Goal: Transaction & Acquisition: Purchase product/service

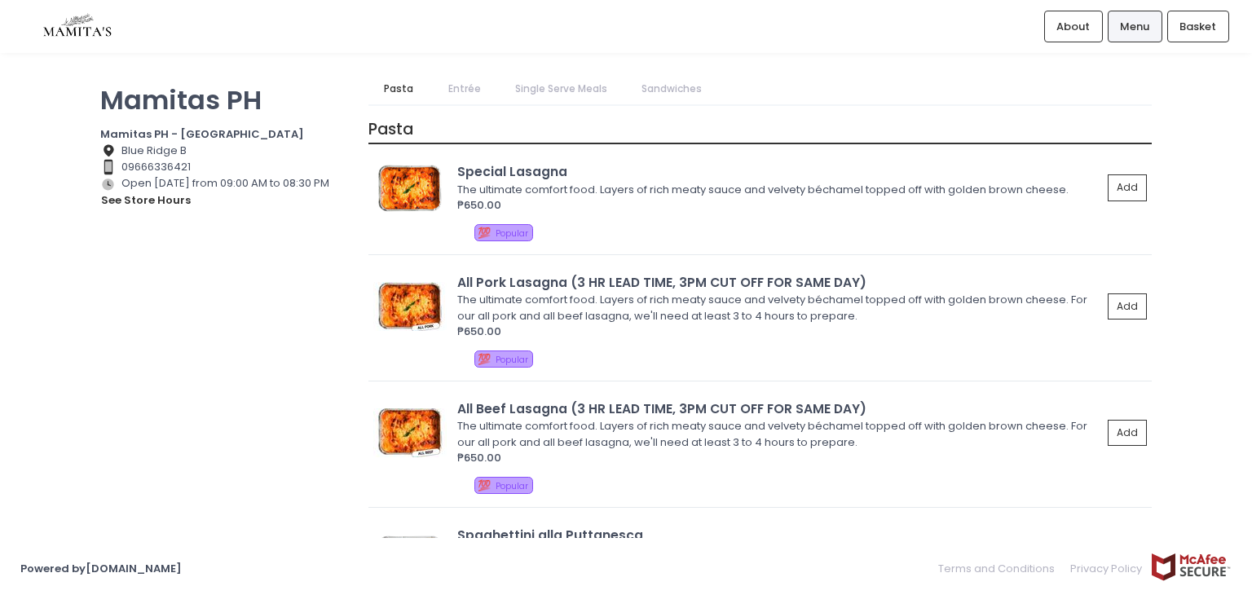
click at [1199, 204] on div "Mamitas PH Mamitas PH - [GEOGRAPHIC_DATA] Location Created with Sketch. Blue Ri…" at bounding box center [626, 297] width 1252 height 448
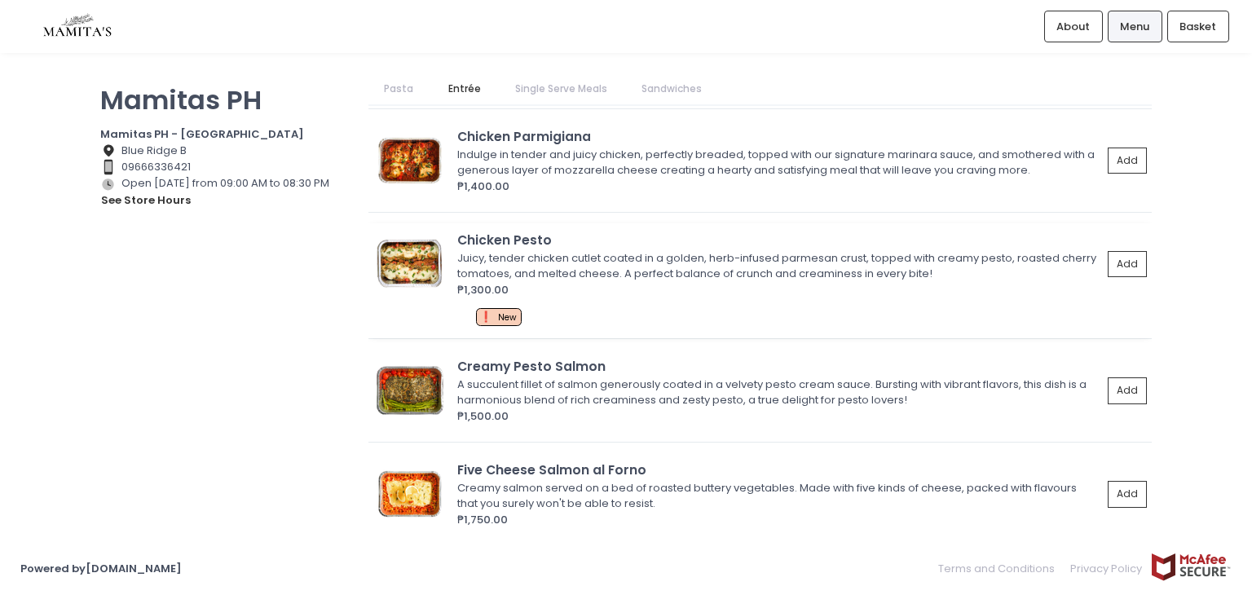
scroll to position [978, 0]
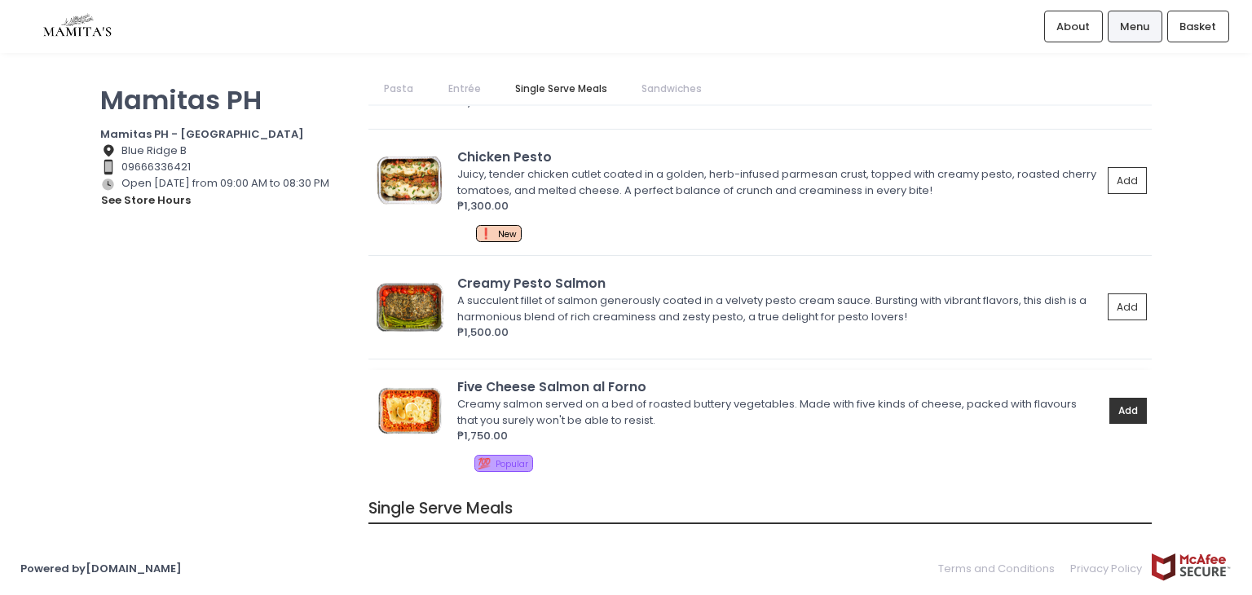
click at [1116, 414] on button "Add" at bounding box center [1127, 411] width 37 height 27
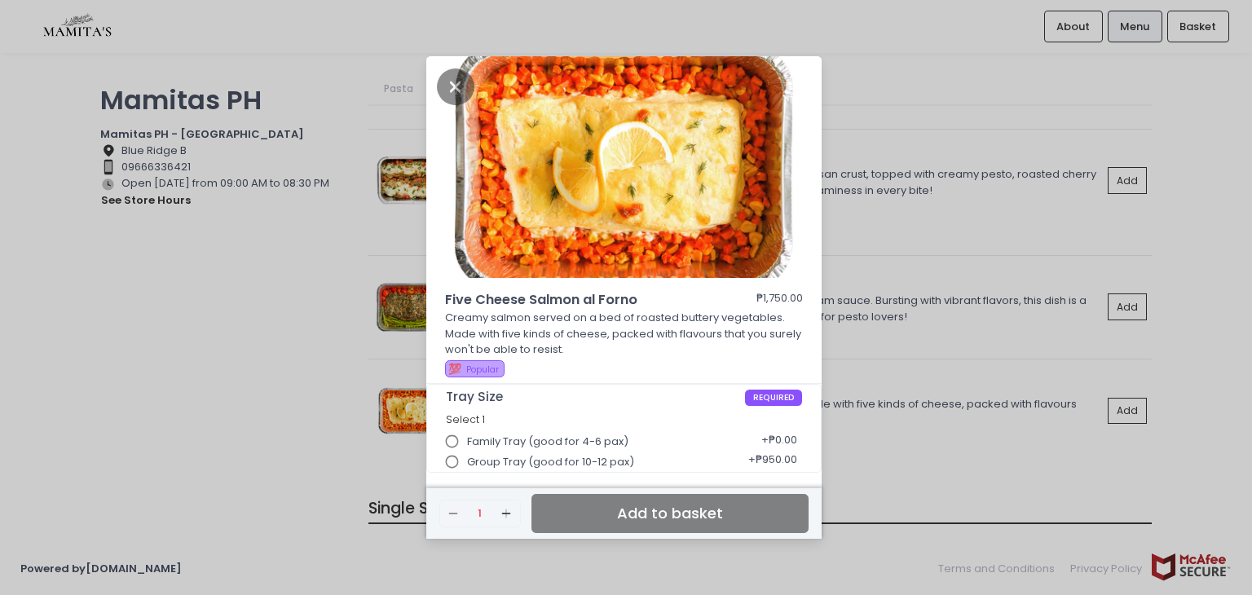
click at [450, 460] on input "Group Tray (good for 10-12 pax)" at bounding box center [452, 462] width 31 height 31
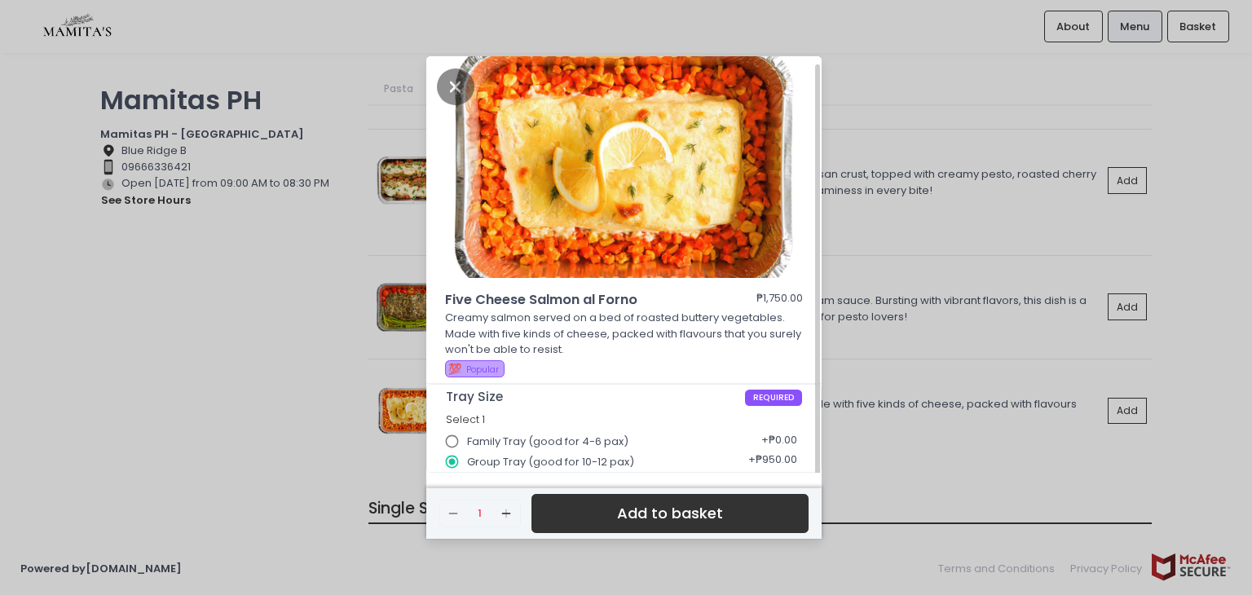
scroll to position [4, 0]
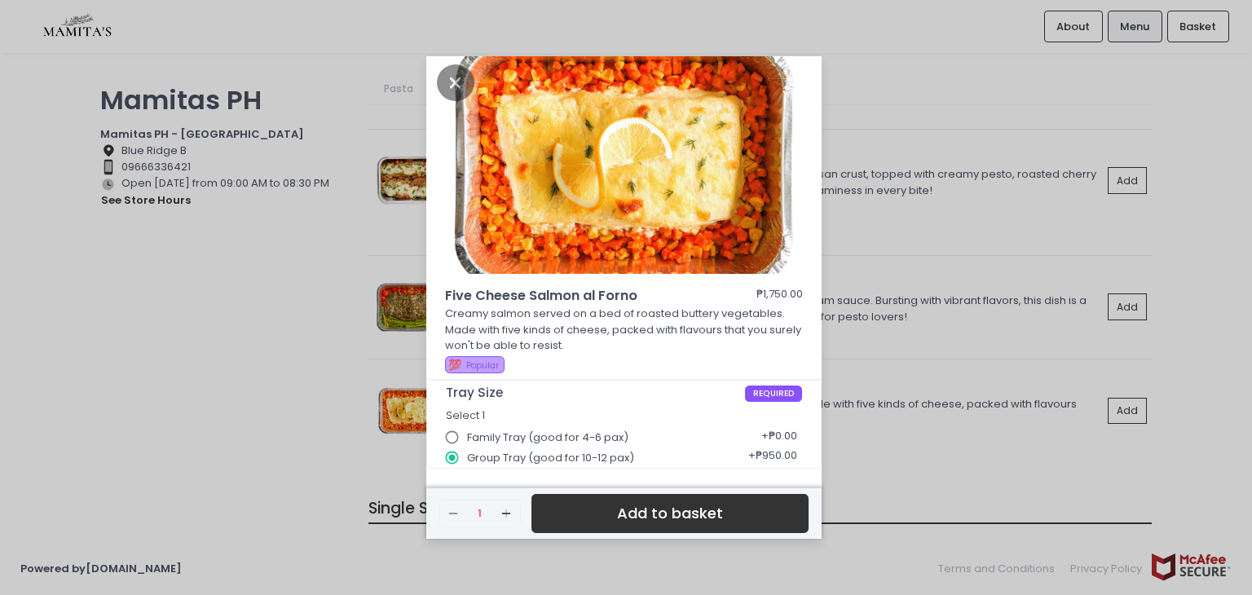
click at [681, 526] on button "Add to basket" at bounding box center [669, 514] width 277 height 40
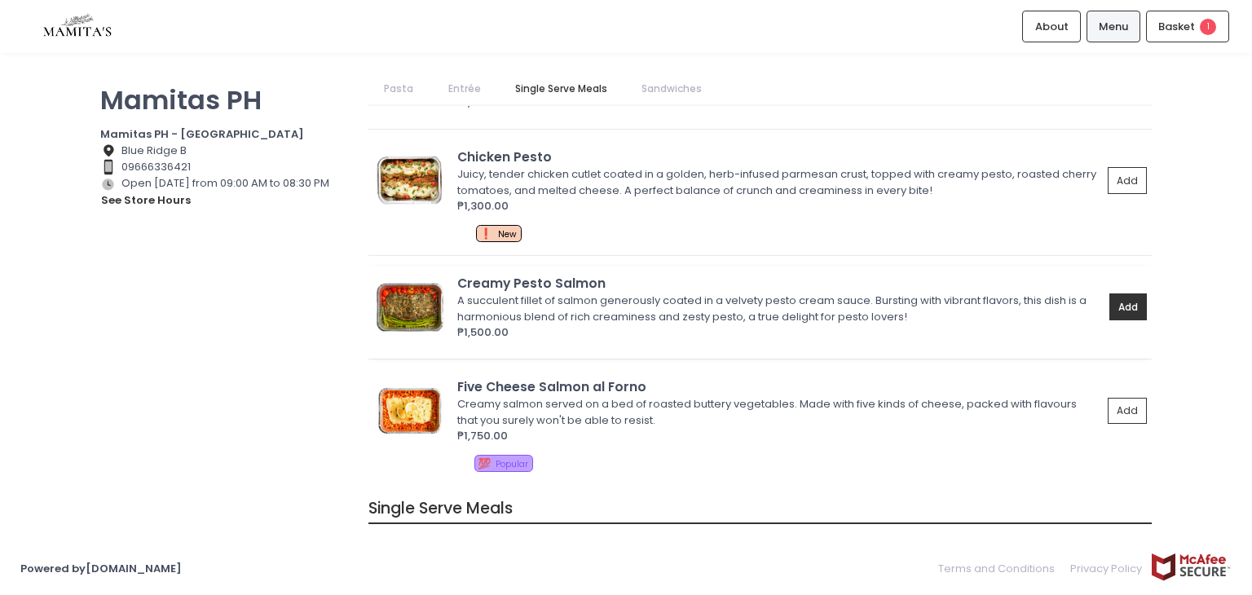
click at [1109, 304] on button "Add" at bounding box center [1127, 306] width 37 height 27
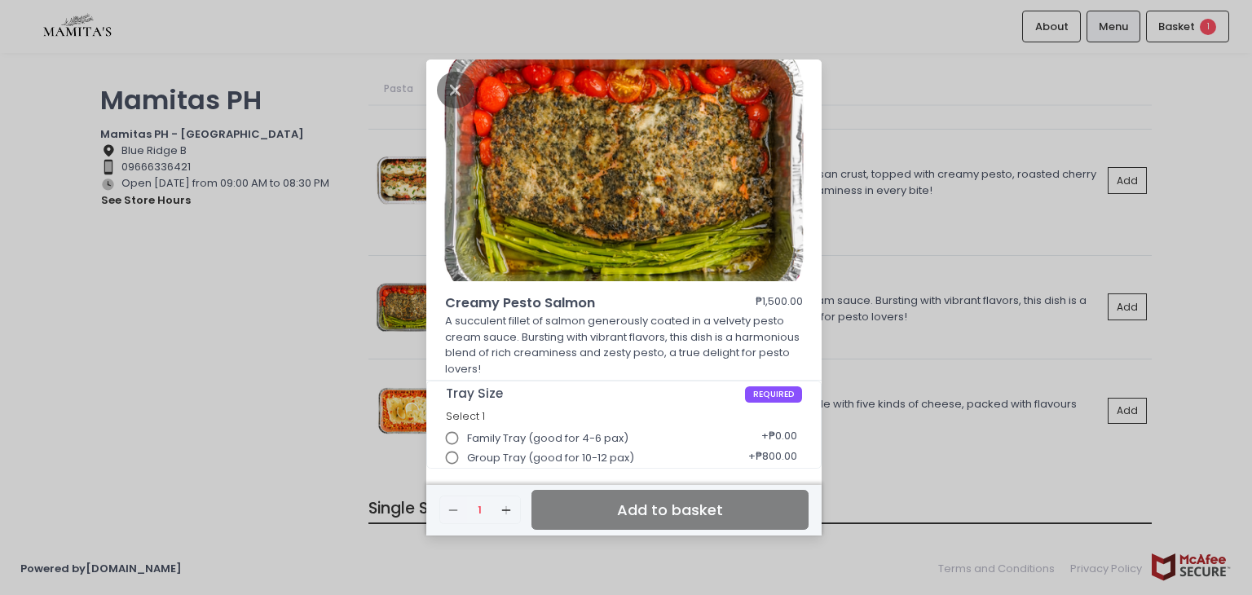
click at [521, 455] on span "Group Tray (good for 10-12 pax)" at bounding box center [550, 458] width 167 height 16
click at [468, 455] on input "Group Tray (good for 10-12 pax)" at bounding box center [452, 457] width 31 height 31
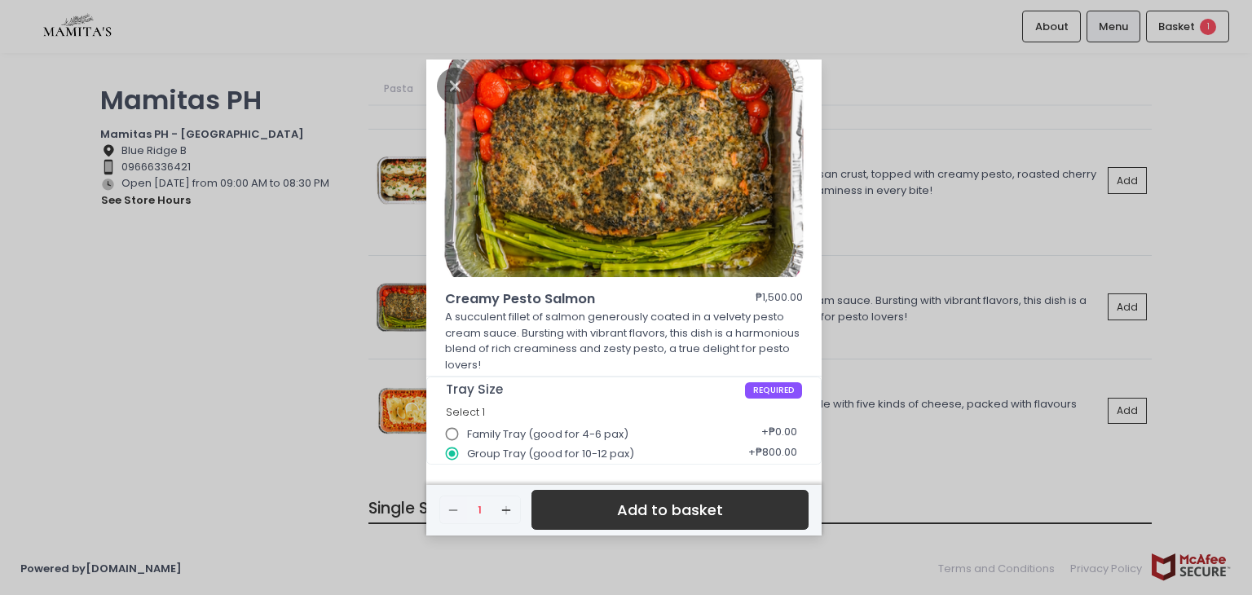
click at [613, 513] on button "Add to basket" at bounding box center [669, 510] width 277 height 40
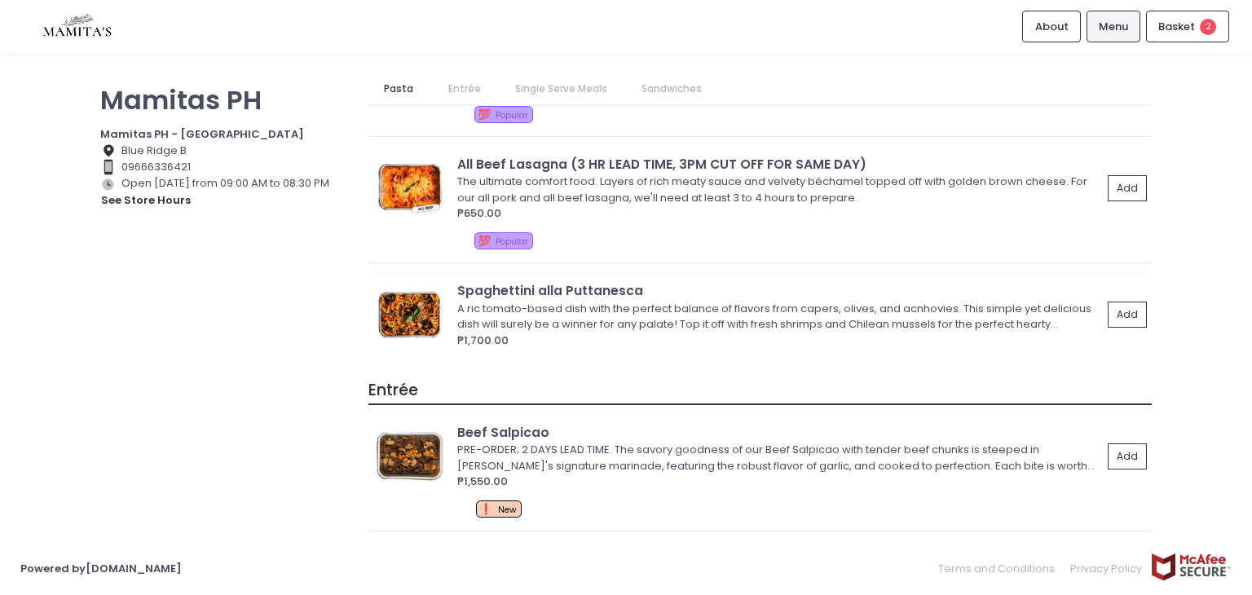
scroll to position [0, 0]
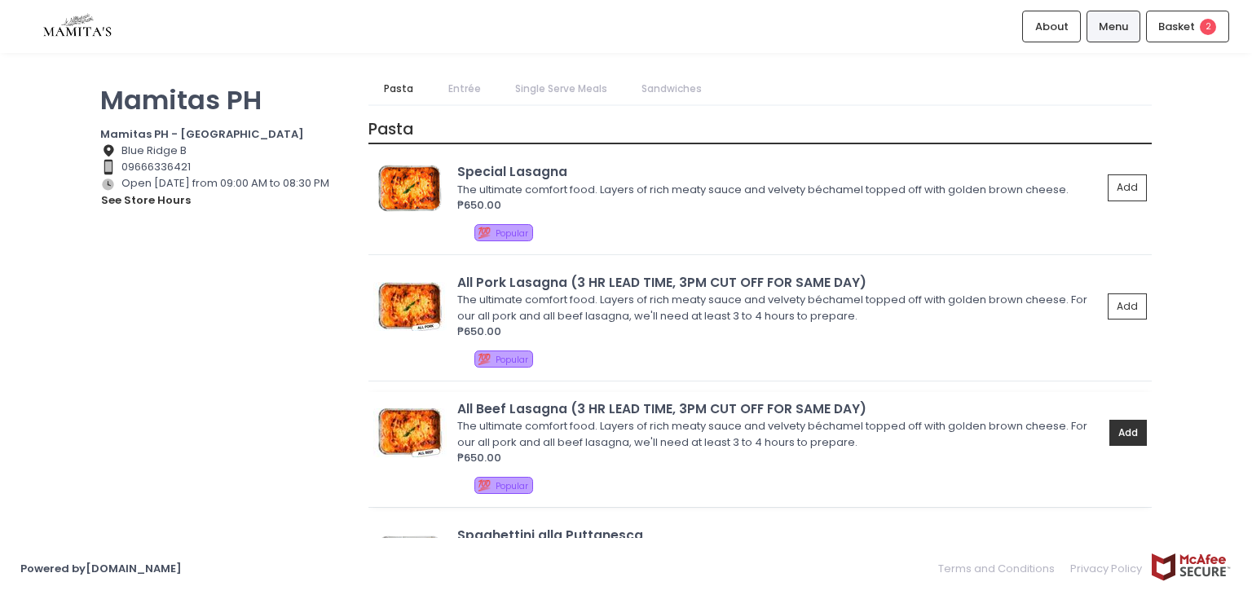
click at [1120, 429] on button "Add" at bounding box center [1127, 433] width 37 height 27
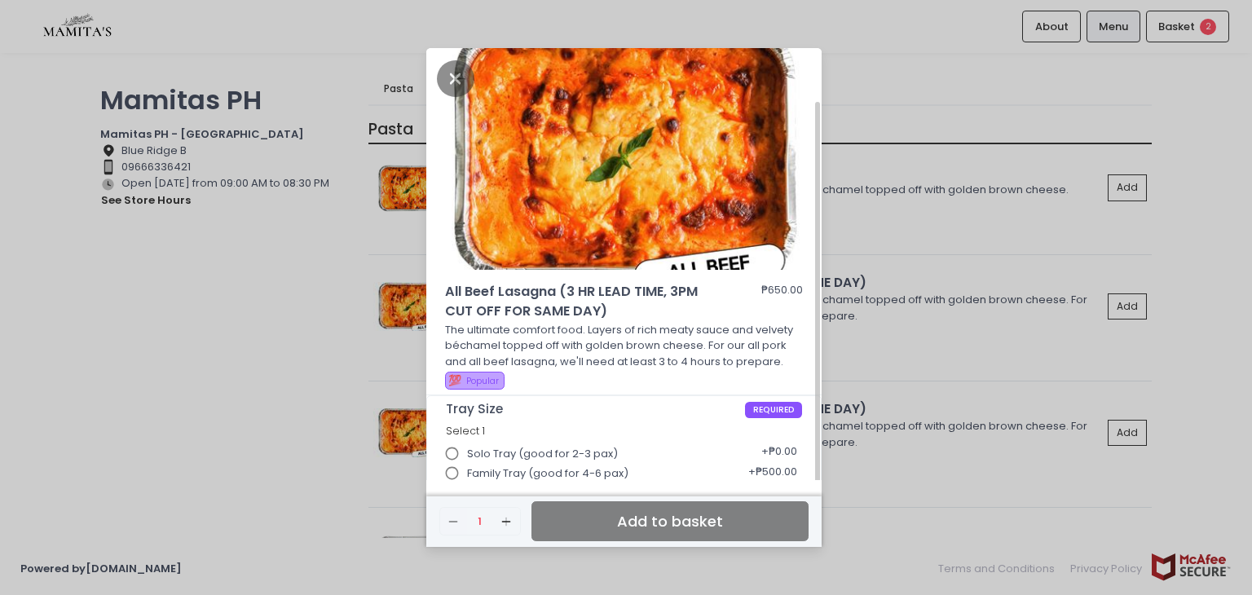
scroll to position [28, 0]
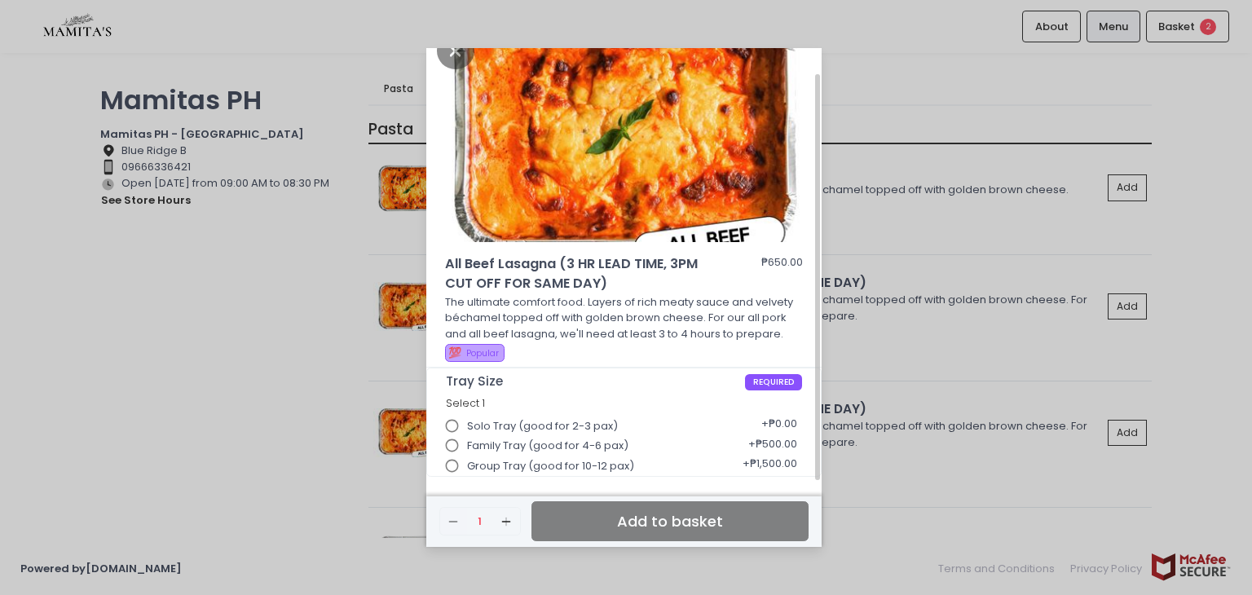
click at [454, 465] on input "Group Tray (good for 10-12 pax)" at bounding box center [452, 466] width 31 height 31
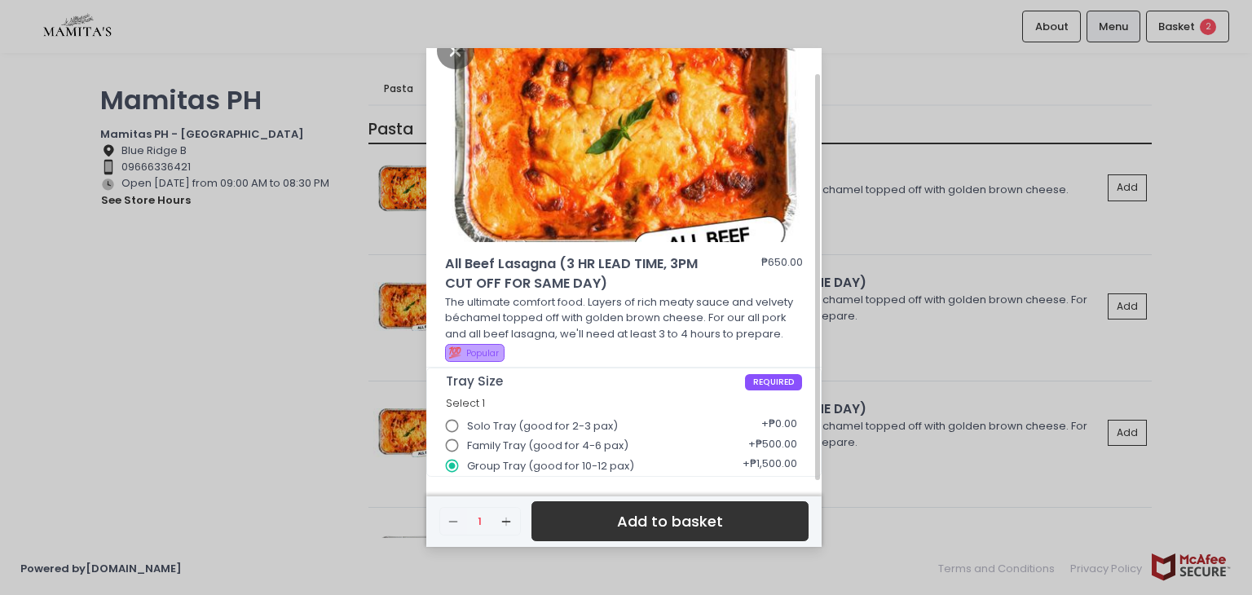
click at [603, 520] on button "Add to basket" at bounding box center [669, 521] width 277 height 40
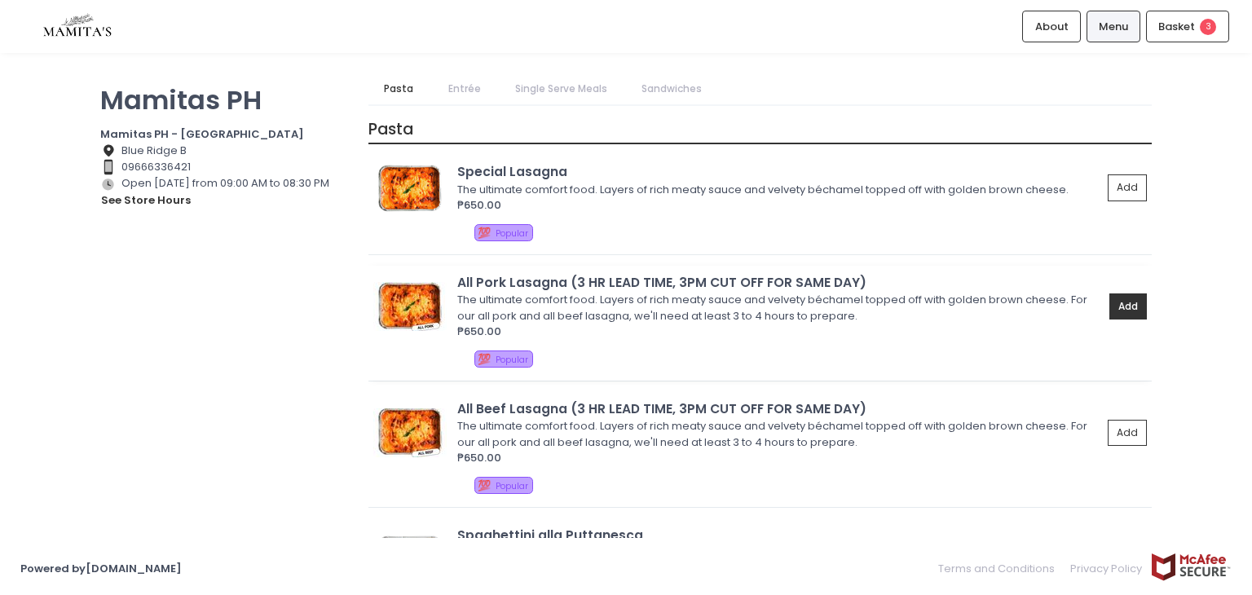
click at [1113, 301] on button "Add" at bounding box center [1127, 306] width 37 height 27
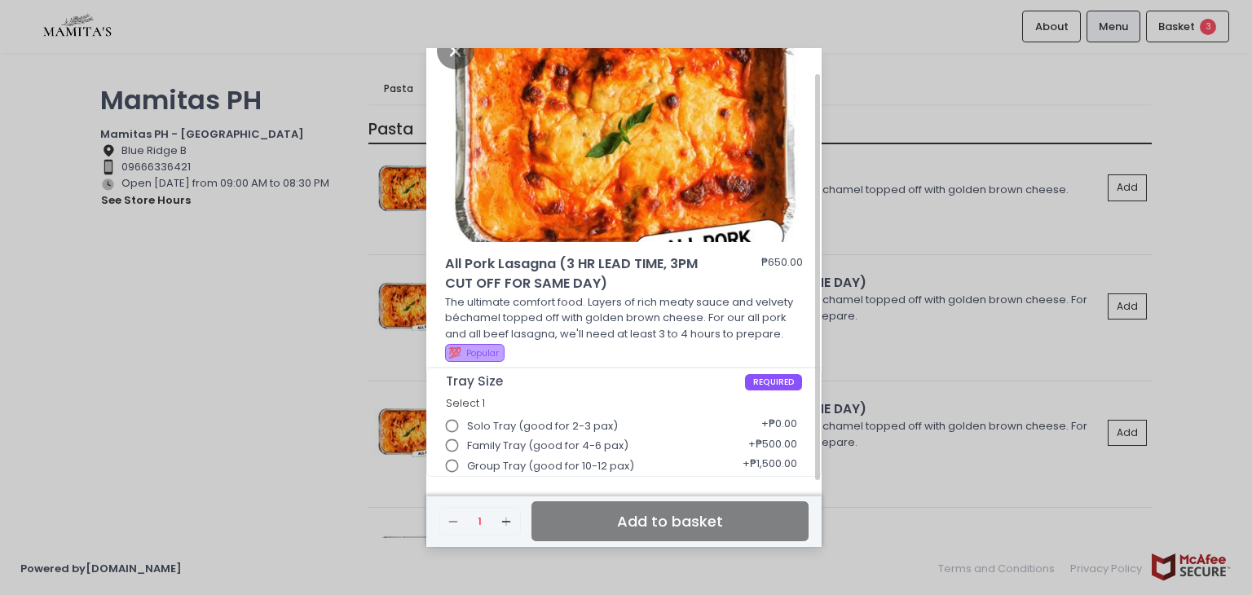
click at [451, 469] on input "Group Tray (good for 10-12 pax)" at bounding box center [452, 466] width 31 height 31
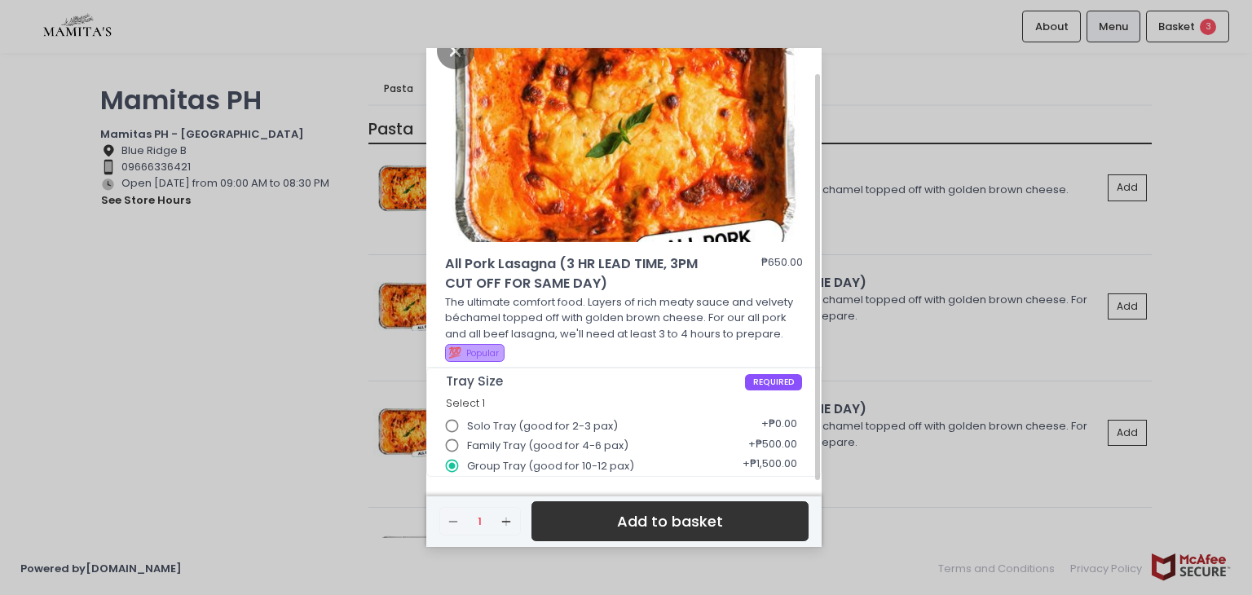
click at [655, 530] on button "Add to basket" at bounding box center [669, 521] width 277 height 40
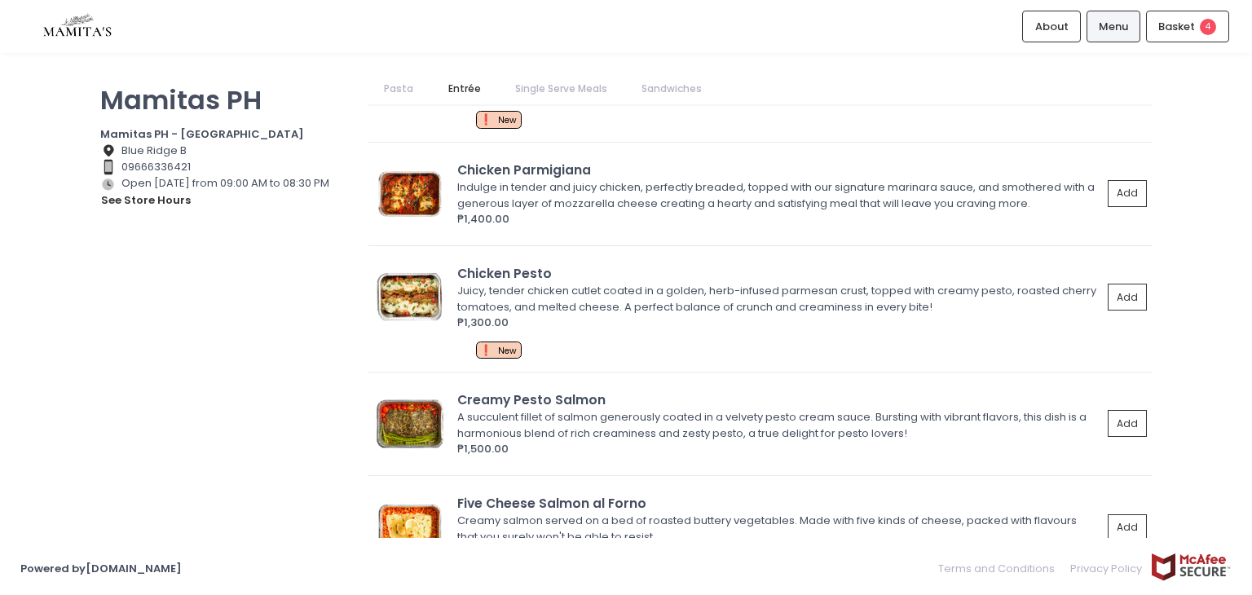
scroll to position [0, 0]
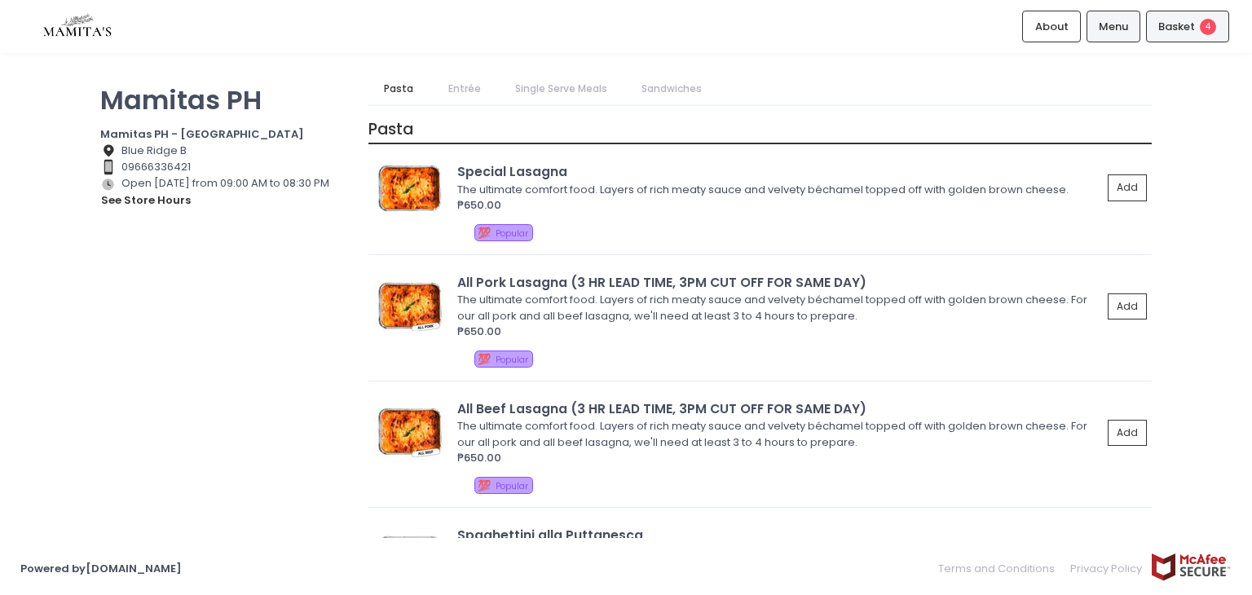
click at [1183, 19] on span "Basket" at bounding box center [1176, 27] width 37 height 16
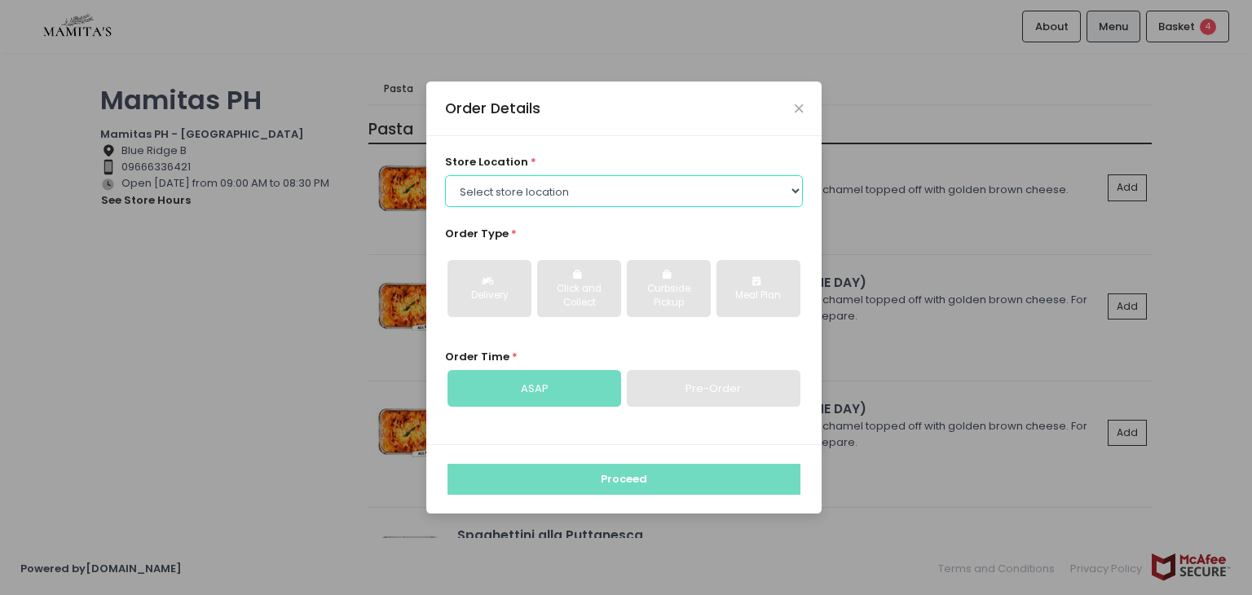
click at [561, 196] on select "Select store location Mamitas PH - [GEOGRAPHIC_DATA] Mamitas PH - [GEOGRAPHIC_D…" at bounding box center [624, 190] width 359 height 31
select select "65ad40693dc37ee8b8129aca"
click at [445, 175] on select "Select store location Mamitas PH - [GEOGRAPHIC_DATA] Mamitas PH - [GEOGRAPHIC_D…" at bounding box center [624, 190] width 359 height 31
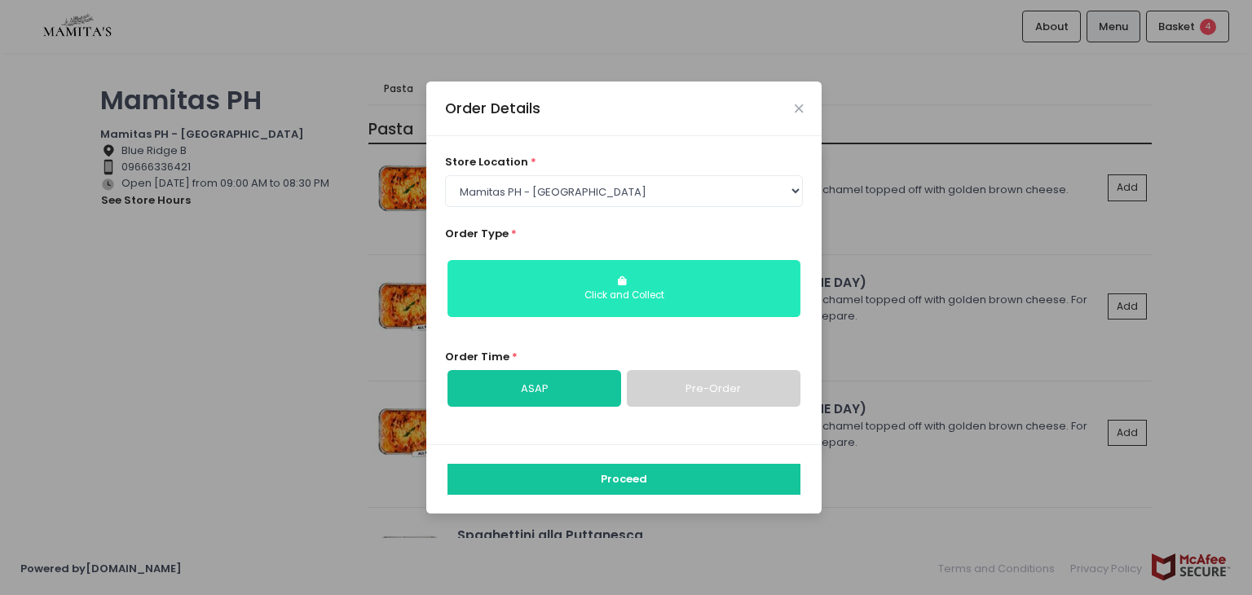
click at [617, 300] on div "Click and Collect" at bounding box center [624, 295] width 330 height 15
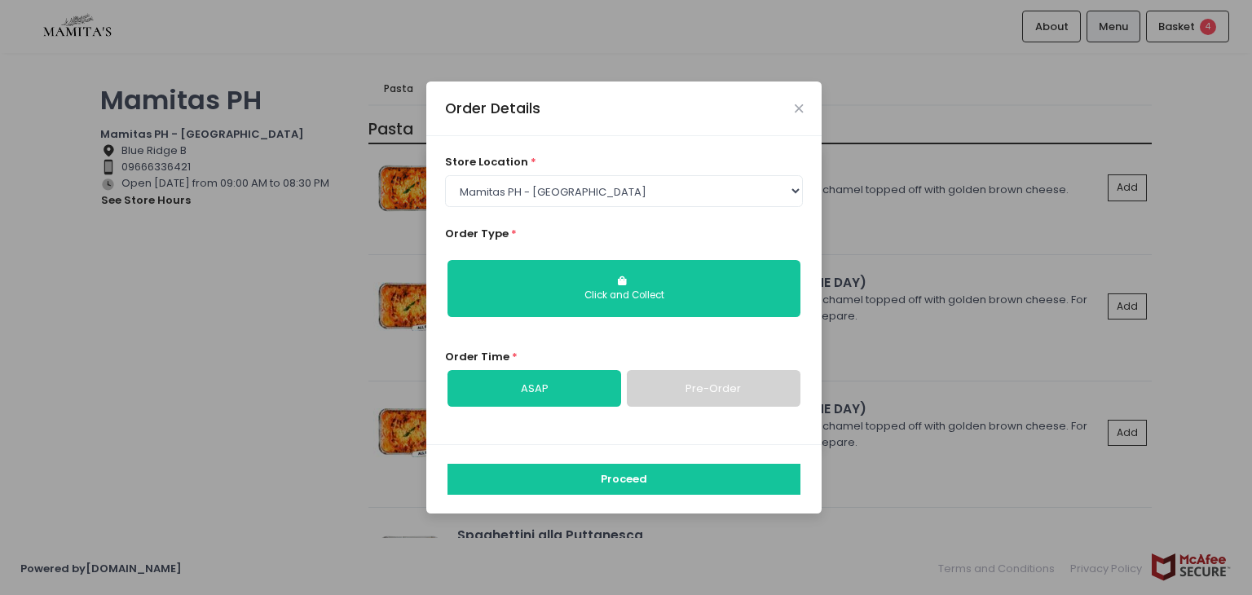
click at [689, 389] on link "Pre-Order" at bounding box center [714, 388] width 174 height 37
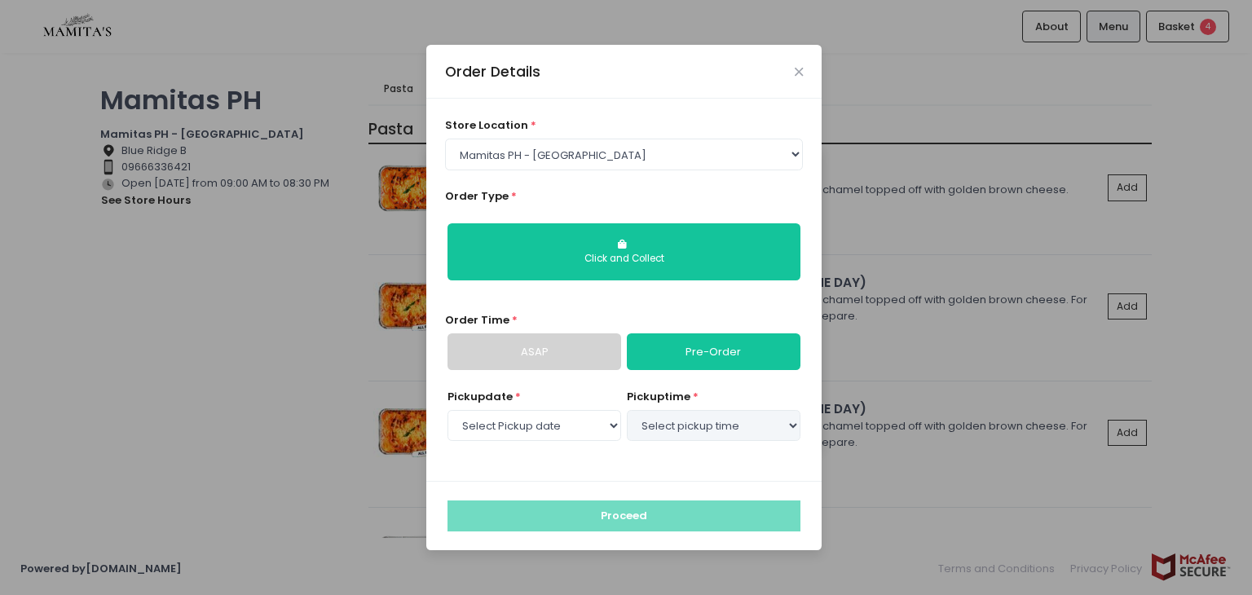
select select "[DATE]"
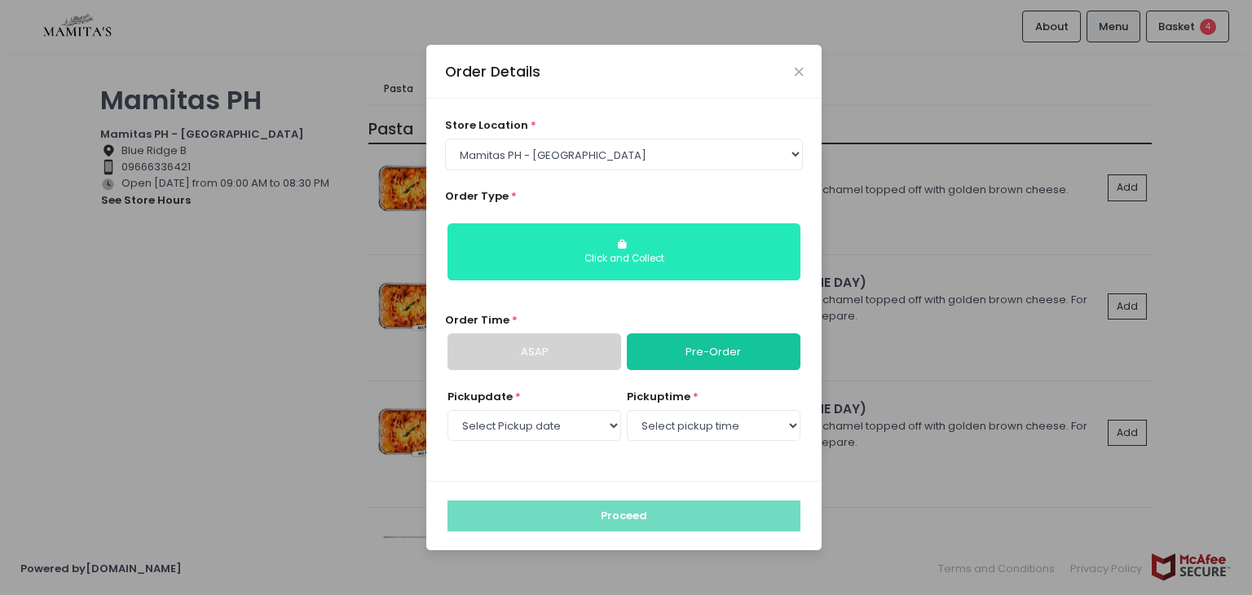
click at [631, 257] on div "Click and Collect" at bounding box center [624, 259] width 330 height 15
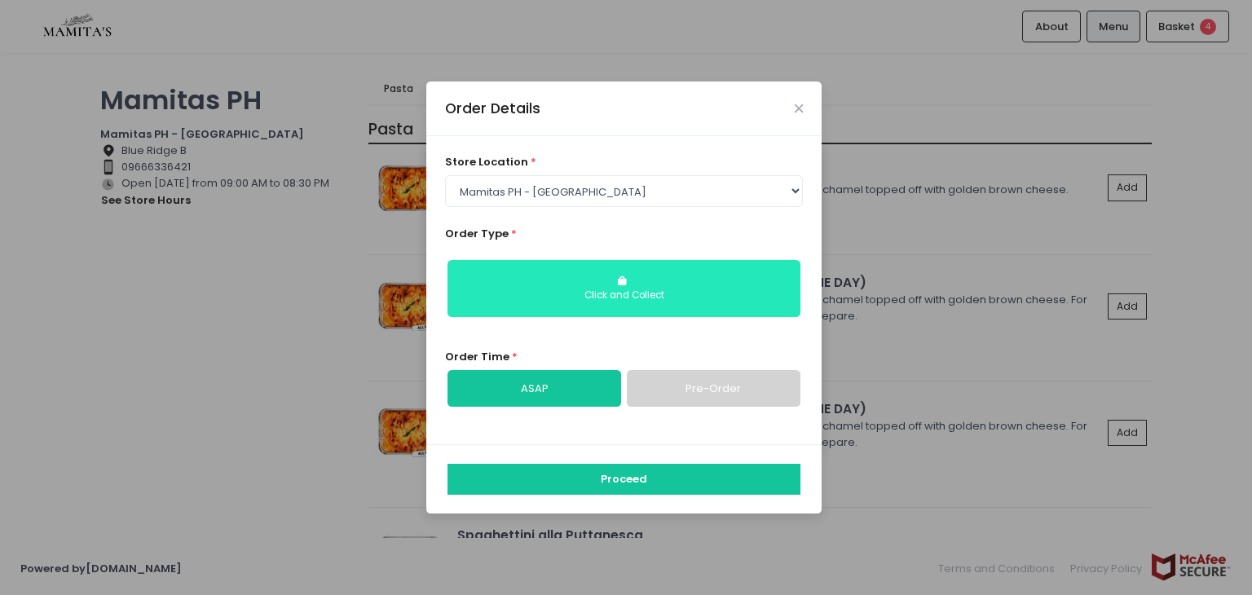
click at [623, 305] on button "Click and Collect" at bounding box center [623, 288] width 353 height 57
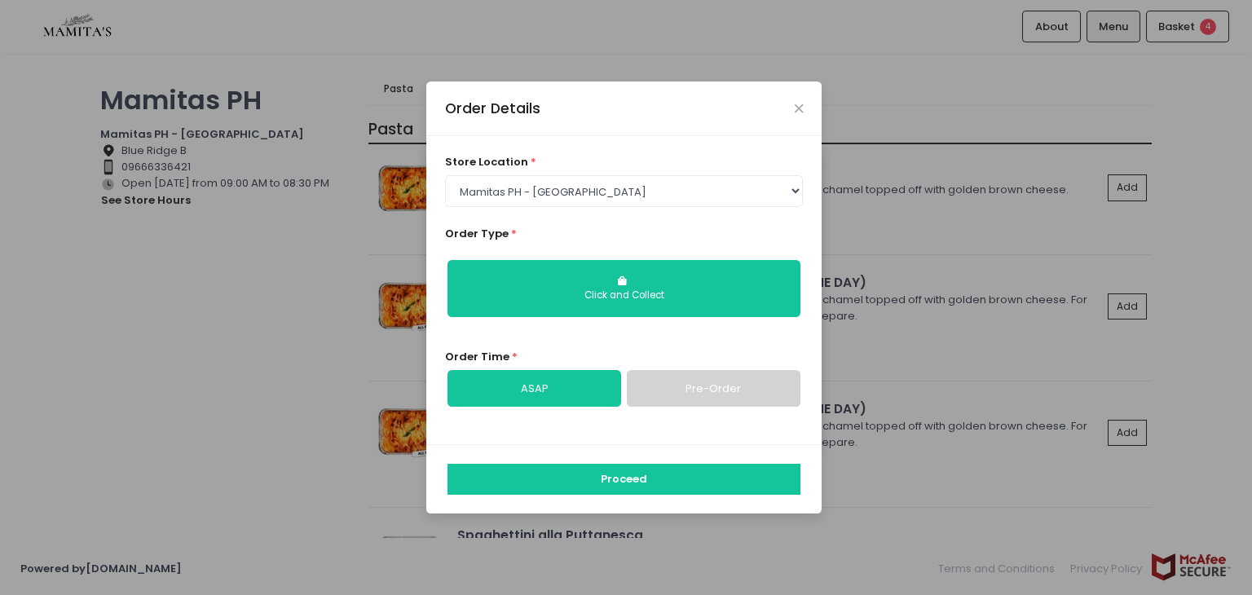
click at [663, 382] on link "Pre-Order" at bounding box center [714, 388] width 174 height 37
select select "[DATE]"
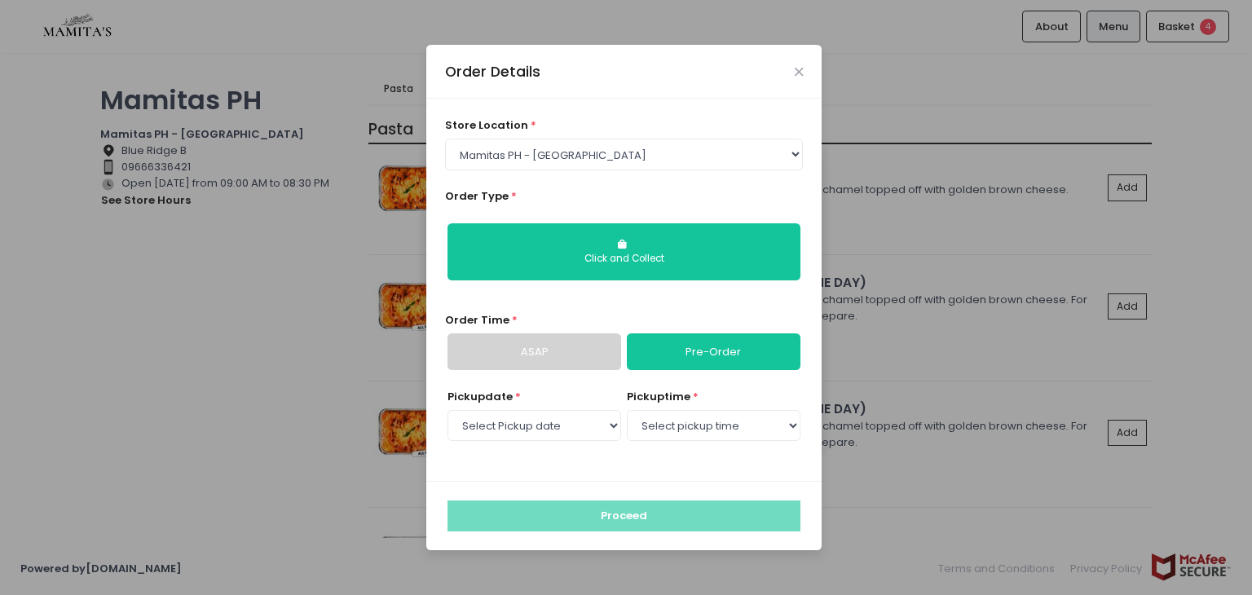
click at [571, 358] on link "ASAP" at bounding box center [534, 351] width 174 height 37
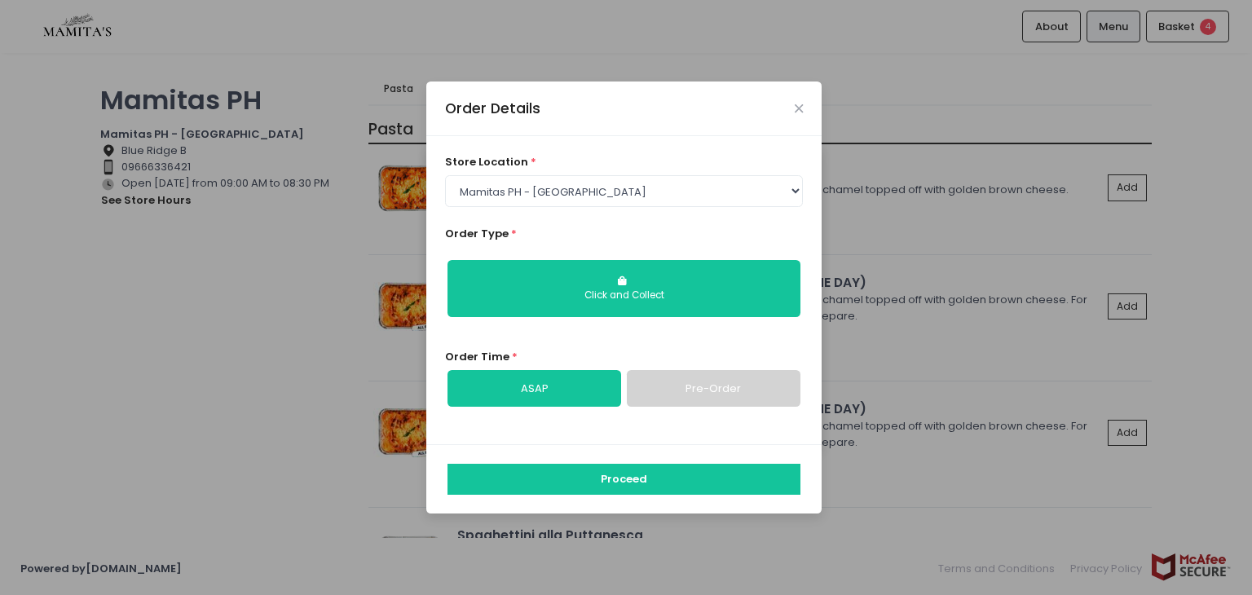
click at [701, 392] on link "Pre-Order" at bounding box center [714, 388] width 174 height 37
select select "[DATE]"
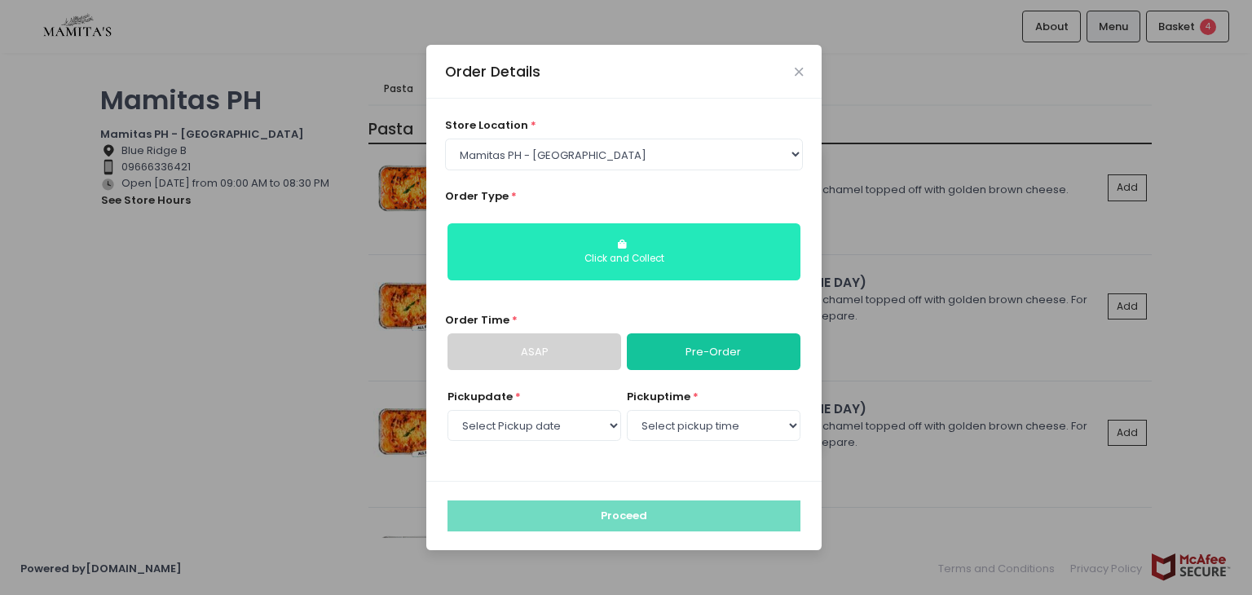
click at [694, 253] on div "Click and Collect" at bounding box center [624, 259] width 330 height 15
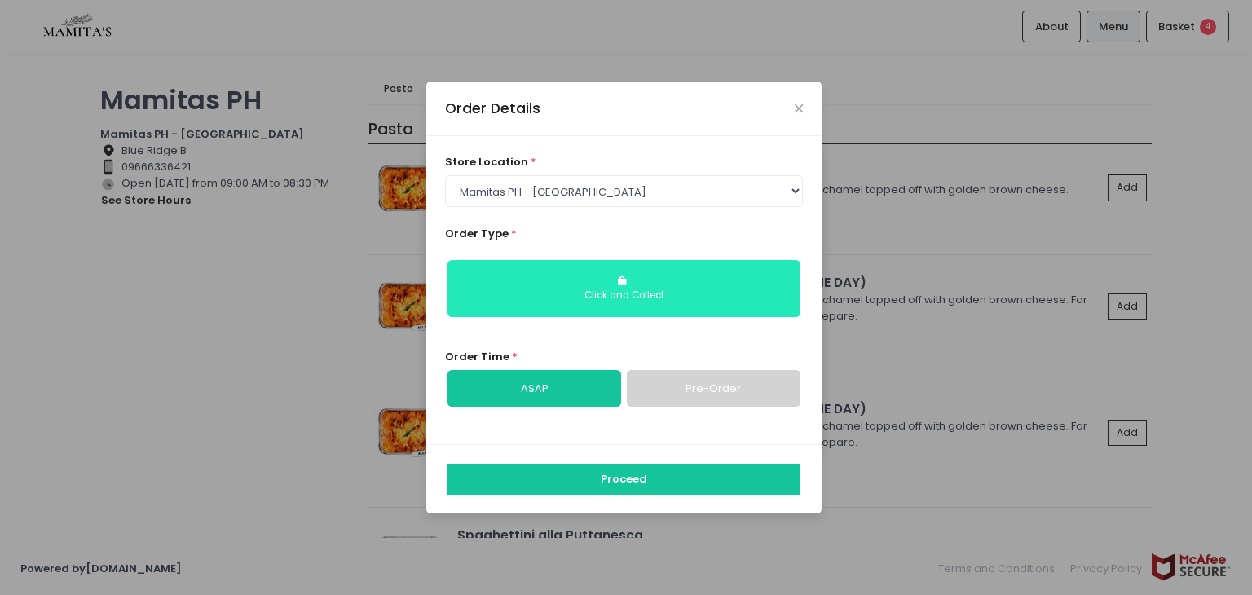
click at [672, 290] on div "Click and Collect" at bounding box center [624, 295] width 330 height 15
click at [639, 290] on div "Click and Collect" at bounding box center [624, 295] width 330 height 15
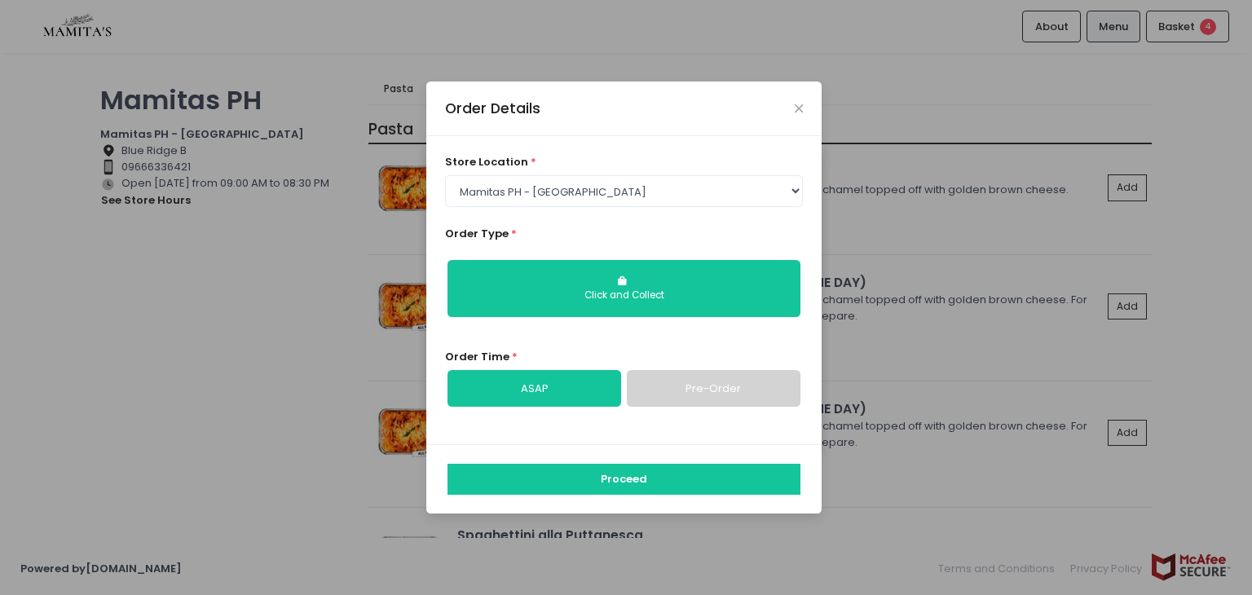
click at [72, 308] on div "Order Details store location * Select store location Mamitas PH - [GEOGRAPHIC_D…" at bounding box center [626, 297] width 1252 height 595
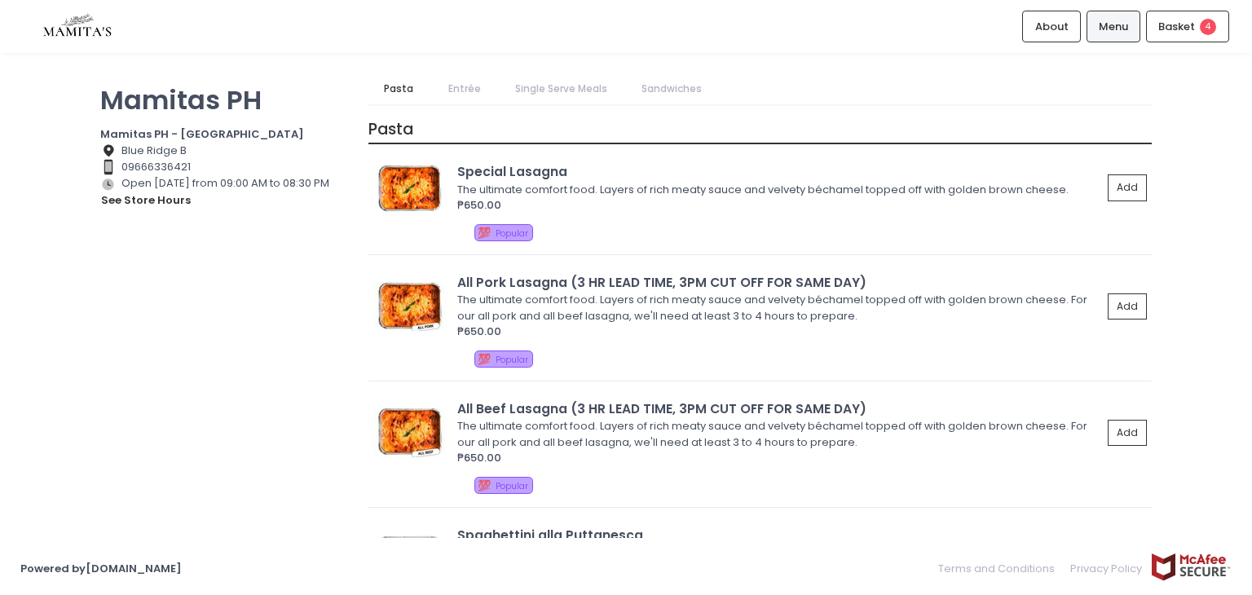
click at [1199, 312] on div "Mamitas PH Mamitas PH - [GEOGRAPHIC_DATA] Location Created with Sketch. Blue Ri…" at bounding box center [626, 297] width 1252 height 448
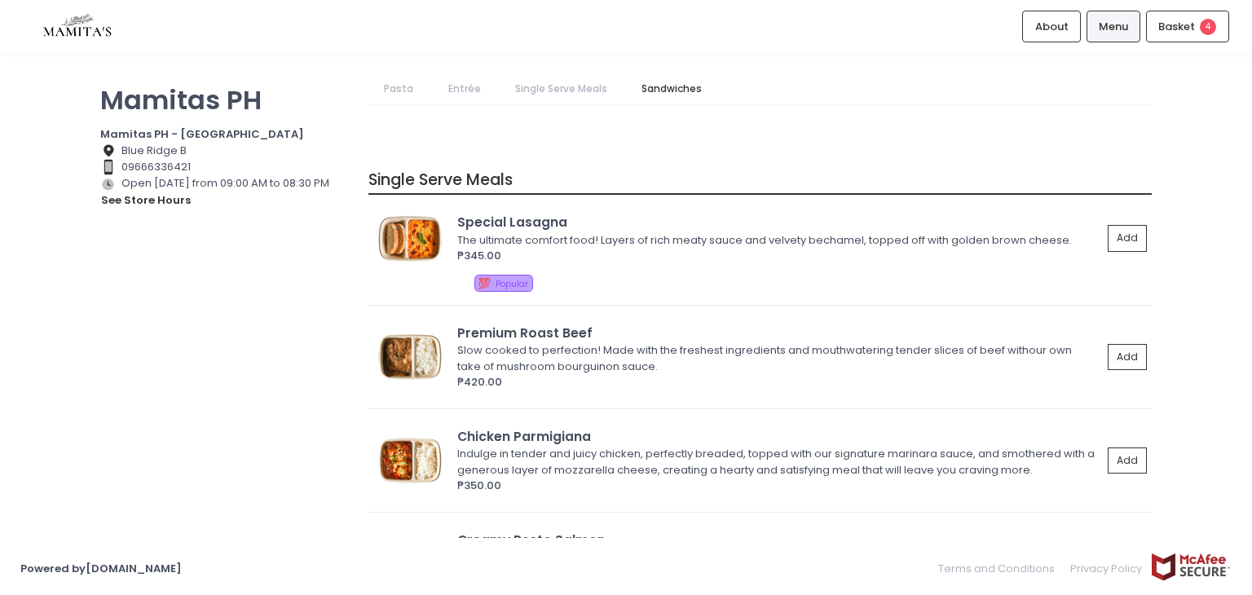
scroll to position [2084, 0]
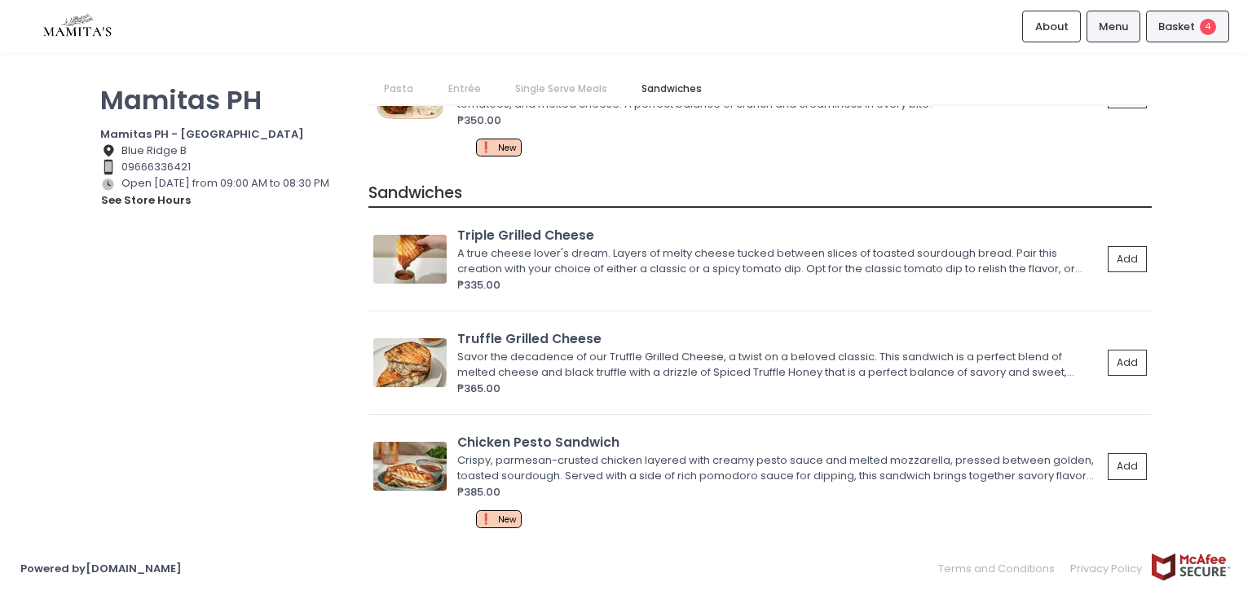
click at [1170, 27] on span "Basket" at bounding box center [1176, 27] width 37 height 16
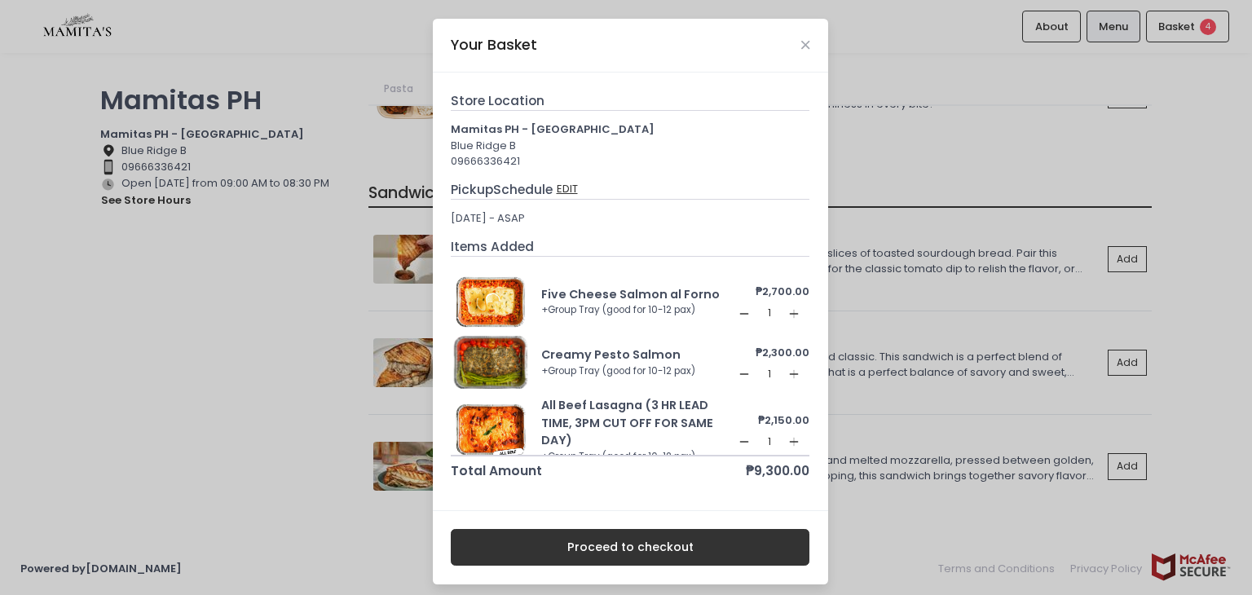
click at [567, 186] on button "EDIT" at bounding box center [567, 189] width 23 height 18
select select "65ad40693dc37ee8b8129aca"
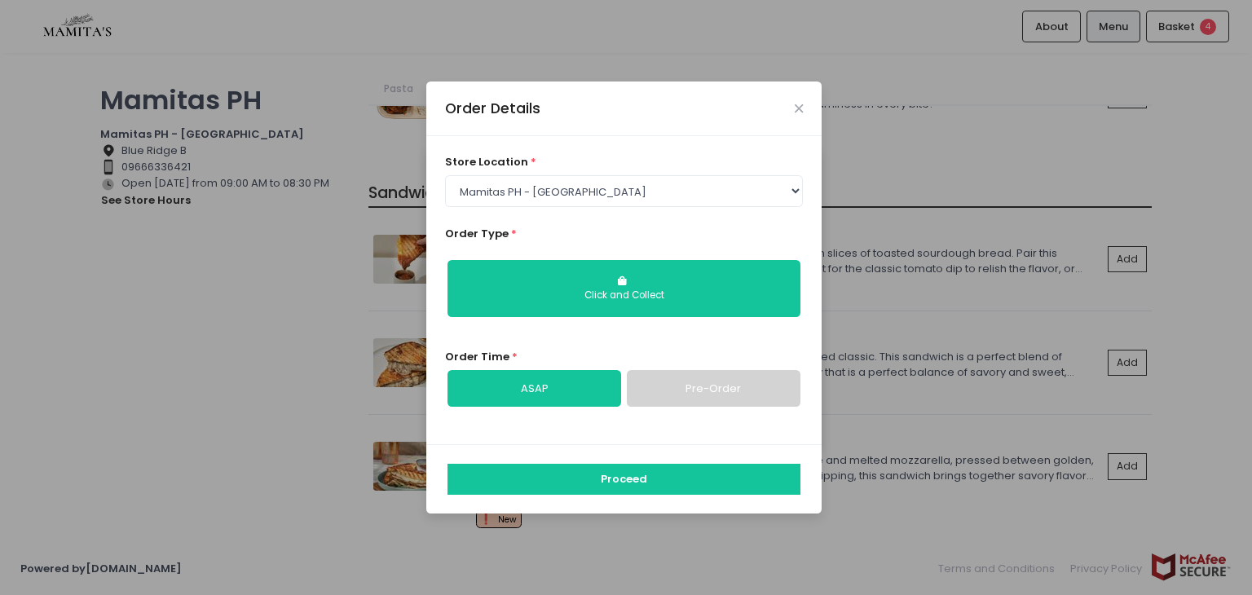
click at [693, 385] on link "Pre-Order" at bounding box center [714, 388] width 174 height 37
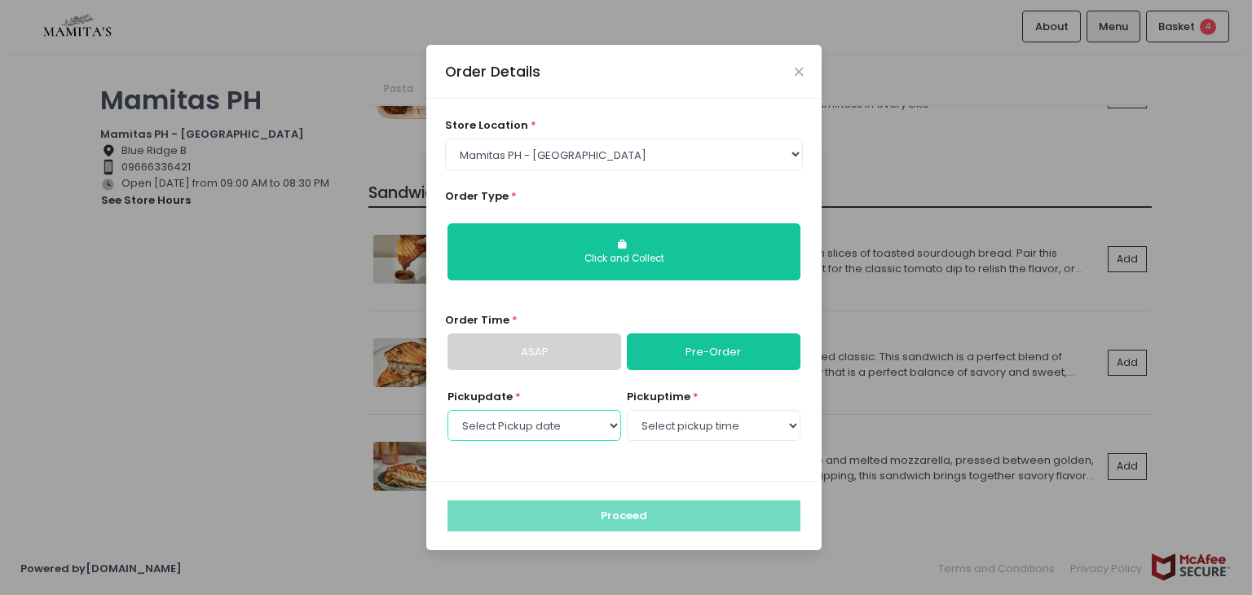
click at [577, 430] on select "Select Pickup date [DATE] [DATE] [DATE] [DATE] [DATE] [DATE] [DATE] [DATE] [DAT…" at bounding box center [534, 425] width 174 height 31
select select "[DATE]"
click at [447, 410] on select "Select Pickup date [DATE] [DATE] [DATE] [DATE] [DATE] [DATE] [DATE] [DATE] [DAT…" at bounding box center [534, 425] width 174 height 31
click at [719, 420] on select "Select pickup time 09:00 AM - 09:30 AM 09:30 AM - 10:00 AM 10:00 AM - 10:30 AM …" at bounding box center [714, 425] width 174 height 31
select select "15:00"
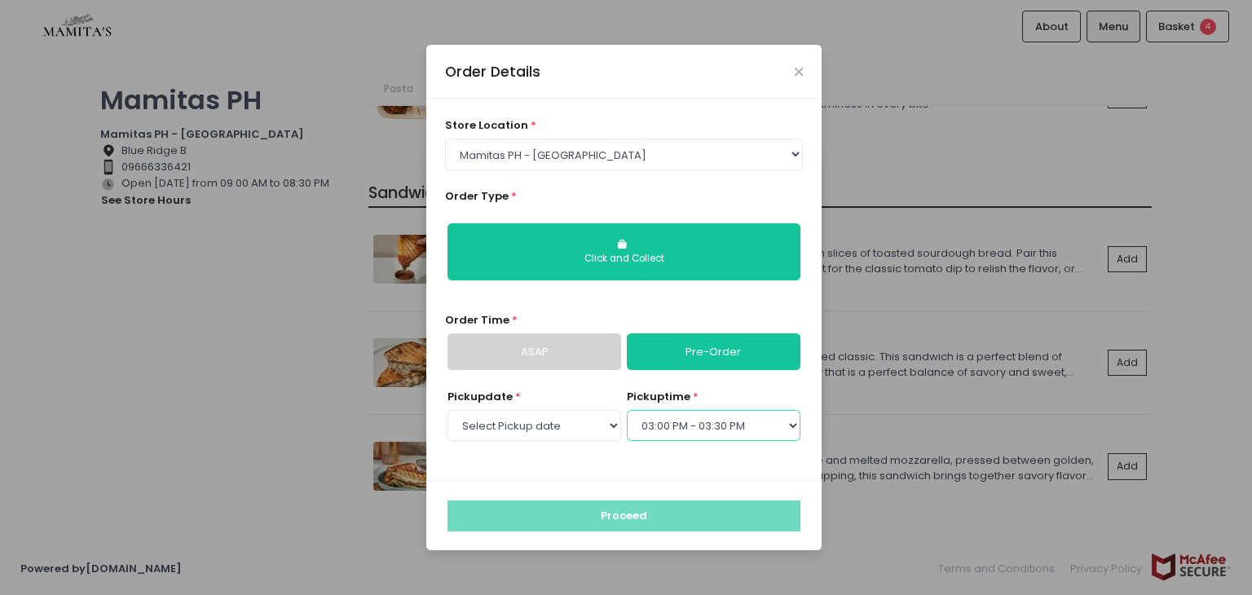
click at [627, 410] on select "Select pickup time 09:00 AM - 09:30 AM 09:30 AM - 10:00 AM 10:00 AM - 10:30 AM …" at bounding box center [714, 425] width 174 height 31
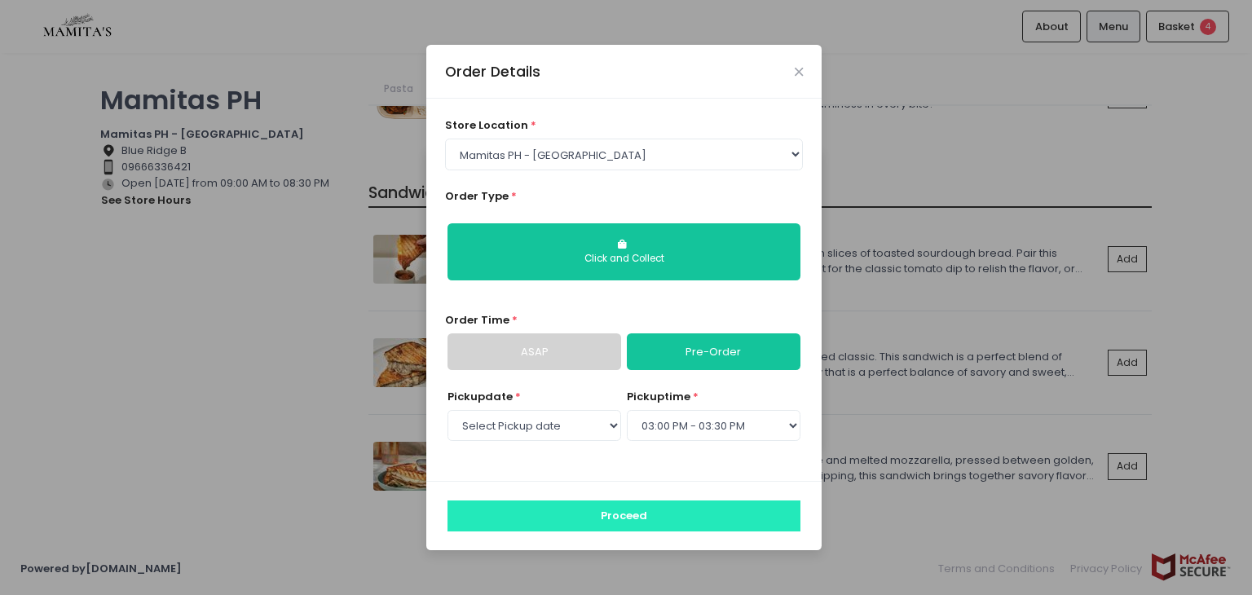
click at [646, 513] on button "Proceed" at bounding box center [623, 515] width 353 height 31
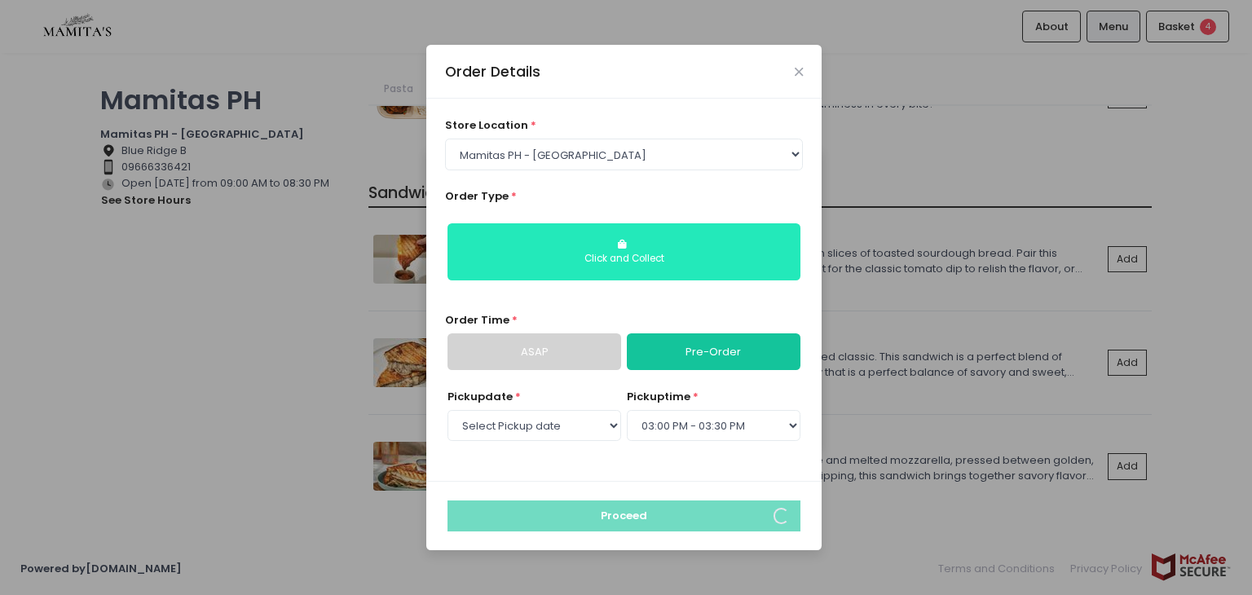
click at [643, 257] on div "Click and Collect" at bounding box center [624, 259] width 330 height 15
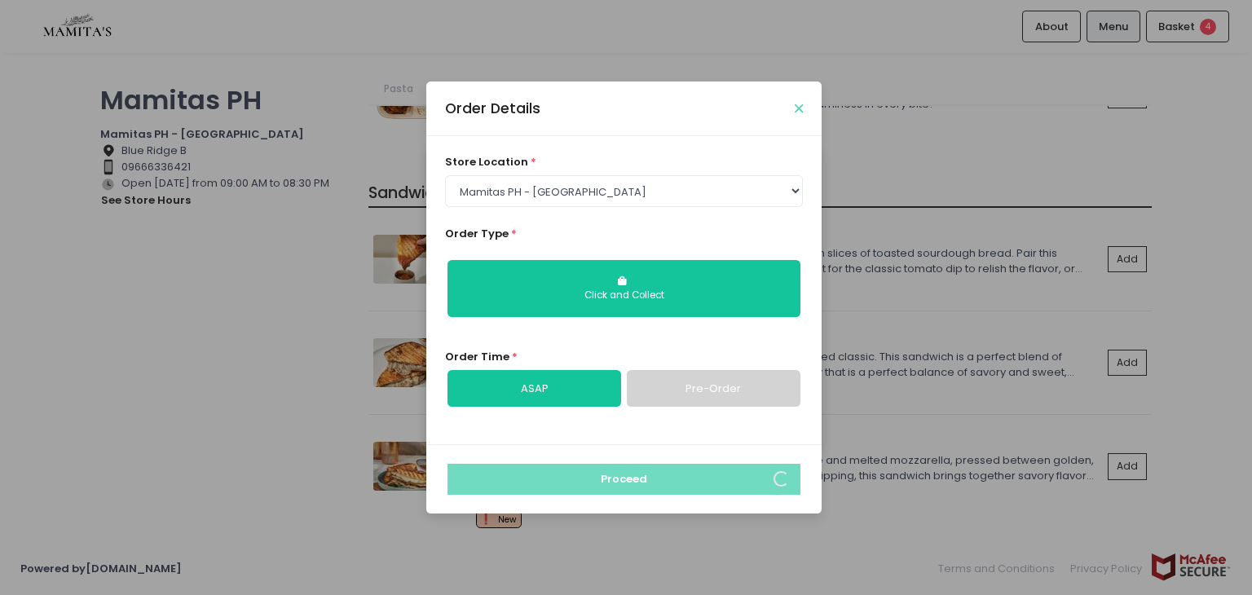
click at [802, 106] on icon "Close" at bounding box center [798, 109] width 8 height 12
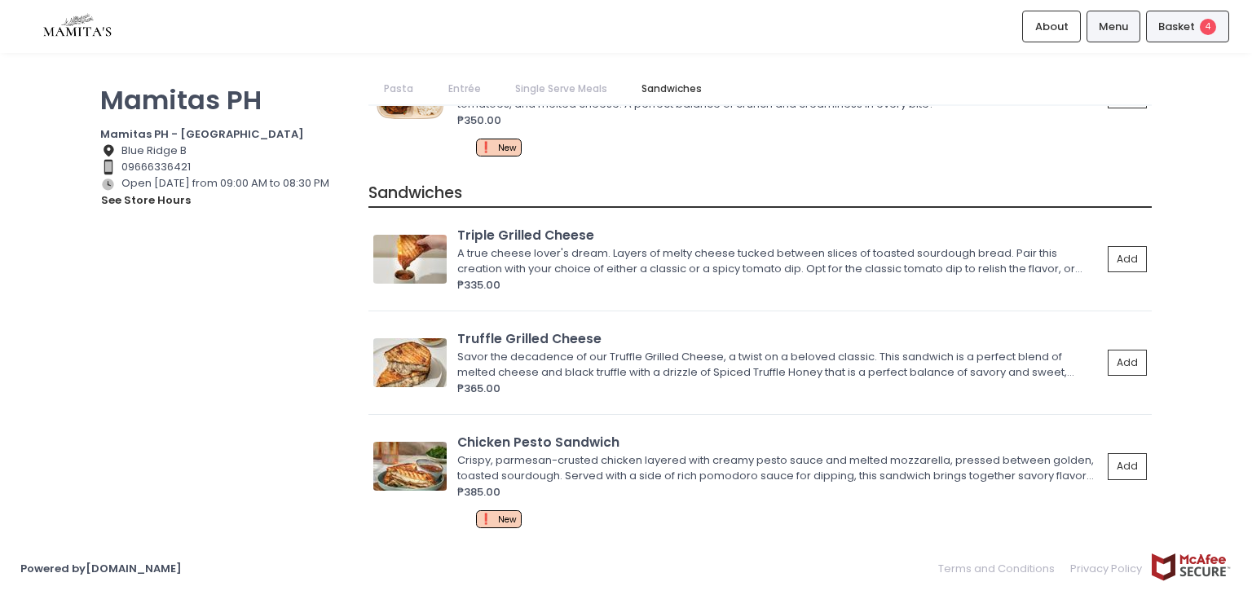
click at [1171, 27] on span "Basket" at bounding box center [1176, 27] width 37 height 16
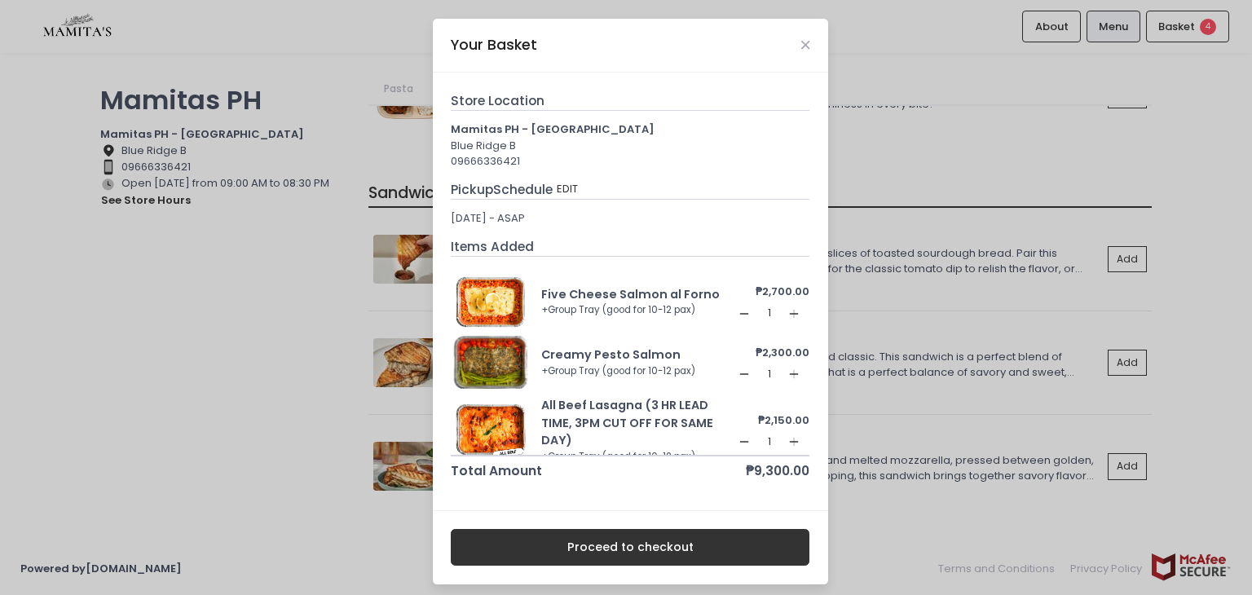
click at [669, 548] on button "Proceed to checkout" at bounding box center [630, 547] width 359 height 37
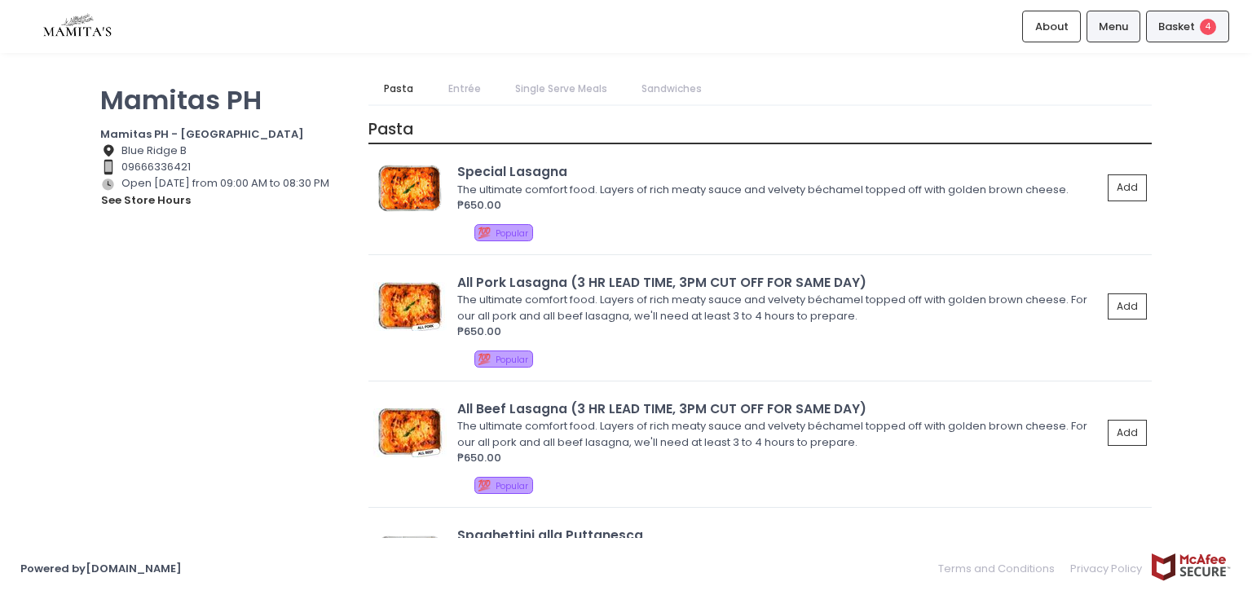
click at [1176, 30] on span "Basket" at bounding box center [1176, 27] width 37 height 16
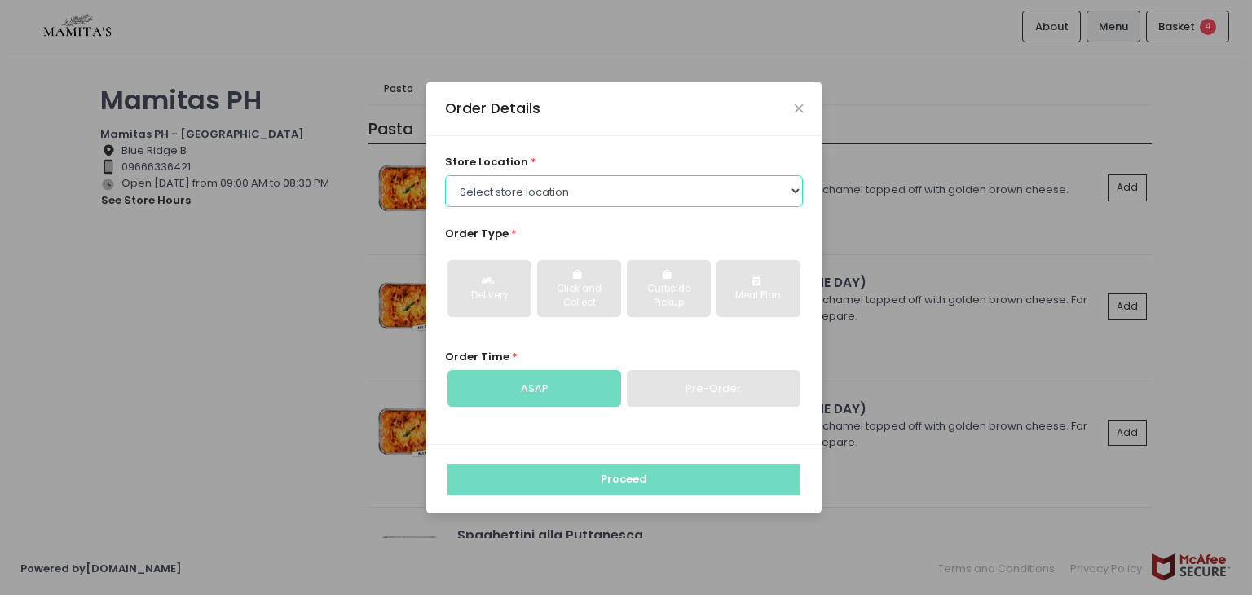
click at [594, 191] on select "Select store location Mamitas PH - [GEOGRAPHIC_DATA] Mamitas PH - [GEOGRAPHIC_D…" at bounding box center [624, 190] width 359 height 31
select select "65ad40693dc37ee8b8129aca"
click at [445, 175] on select "Select store location Mamitas PH - [GEOGRAPHIC_DATA] Mamitas PH - [GEOGRAPHIC_D…" at bounding box center [624, 190] width 359 height 31
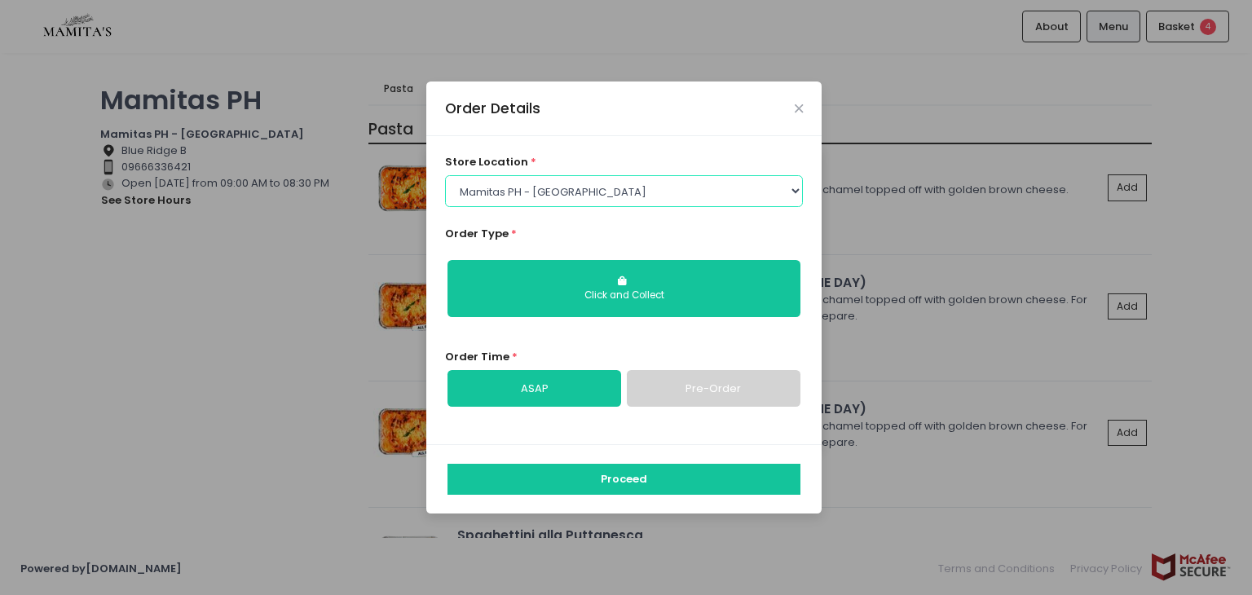
click at [669, 187] on select "Select store location Mamitas PH - [GEOGRAPHIC_DATA] Mamitas PH - [GEOGRAPHIC_D…" at bounding box center [624, 190] width 359 height 31
click at [691, 157] on div "store location * Select store location Mamitas PH - [GEOGRAPHIC_DATA] Mamitas P…" at bounding box center [624, 180] width 359 height 52
drag, startPoint x: 691, startPoint y: 157, endPoint x: 673, endPoint y: 156, distance: 17.9
click at [673, 156] on div "store location * Select store location Mamitas PH - [GEOGRAPHIC_DATA] Mamitas P…" at bounding box center [624, 180] width 359 height 52
click at [648, 190] on select "Select store location Mamitas PH - [GEOGRAPHIC_DATA] Mamitas PH - [GEOGRAPHIC_D…" at bounding box center [624, 190] width 359 height 31
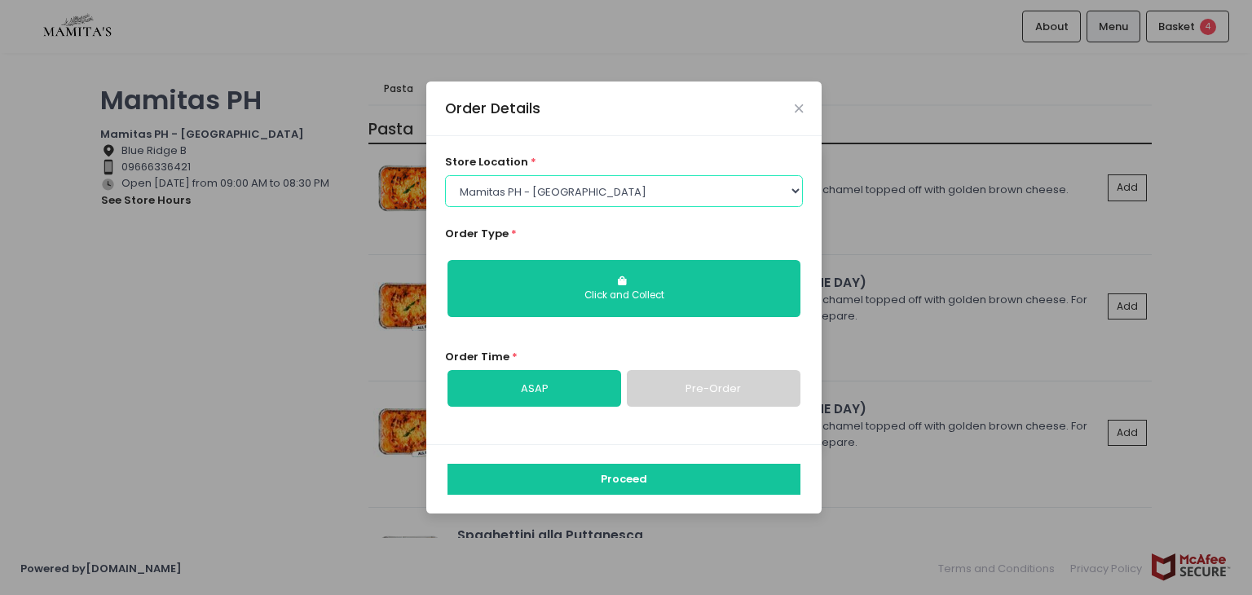
click at [445, 175] on select "Select store location Mamitas PH - [GEOGRAPHIC_DATA] Mamitas PH - [GEOGRAPHIC_D…" at bounding box center [624, 190] width 359 height 31
click at [665, 394] on link "Pre-Order" at bounding box center [714, 388] width 174 height 37
select select "[DATE]"
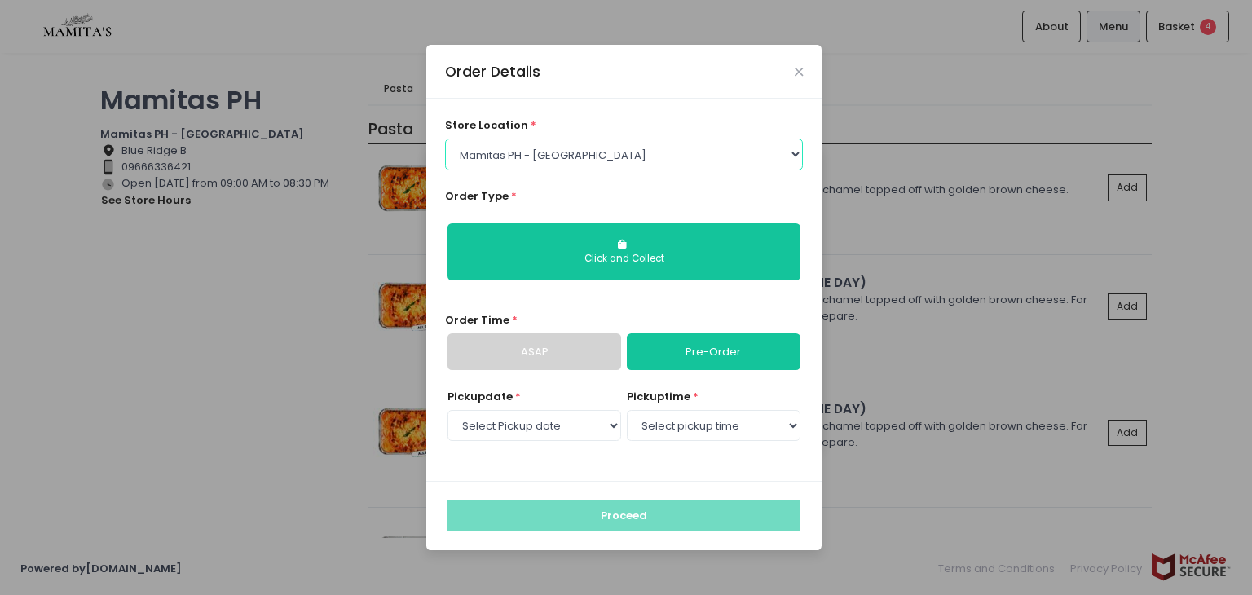
click at [725, 166] on select "Select store location Mamitas PH - [GEOGRAPHIC_DATA] Mamitas PH - [GEOGRAPHIC_D…" at bounding box center [624, 154] width 359 height 31
select select "6602978951b8268a02d72b28"
click at [445, 169] on select "Select store location Mamitas PH - [GEOGRAPHIC_DATA] Mamitas PH - [GEOGRAPHIC_D…" at bounding box center [624, 154] width 359 height 31
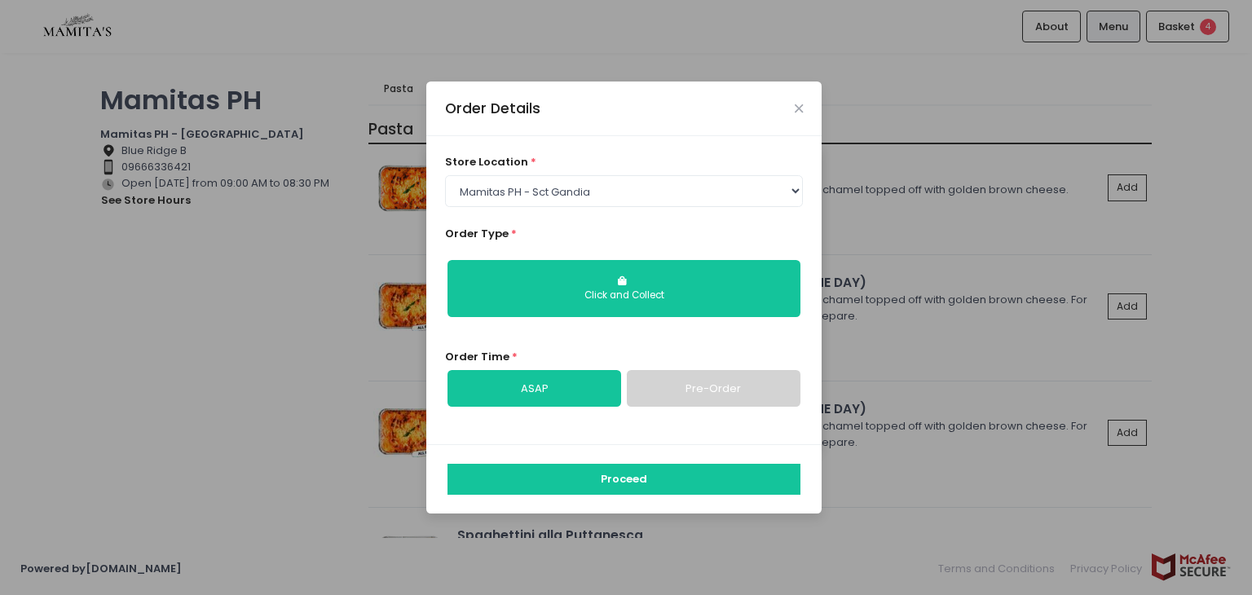
click at [679, 389] on link "Pre-Order" at bounding box center [714, 388] width 174 height 37
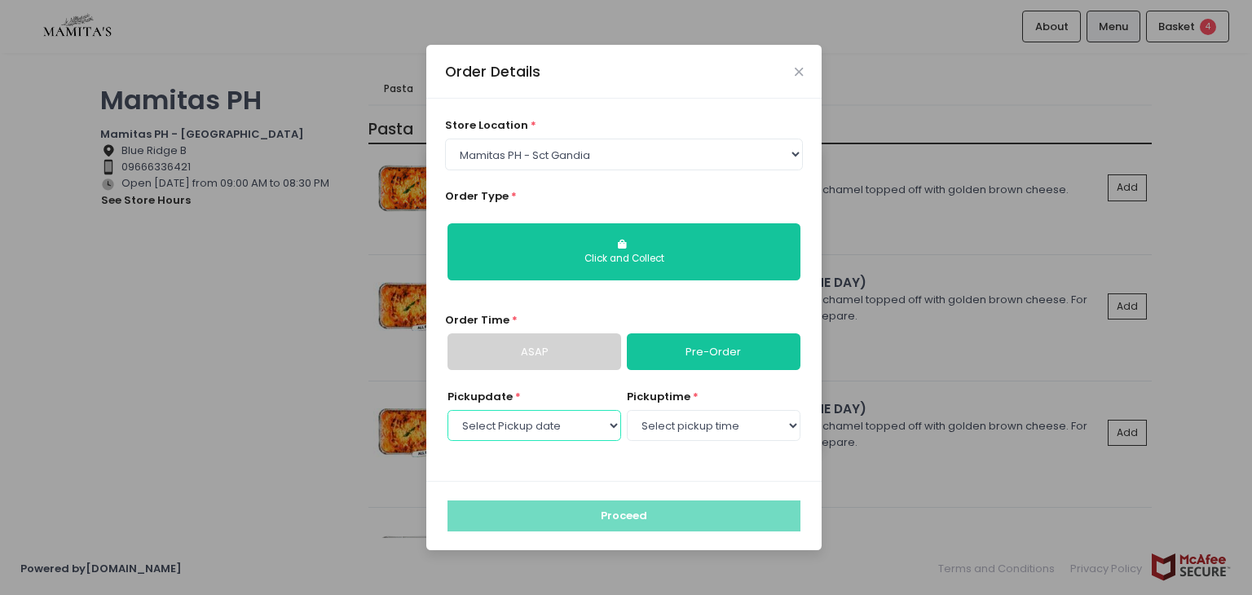
click at [564, 428] on select "Select Pickup date [DATE] [DATE] [DATE] [DATE] [DATE] [DATE] [DATE] [DATE] [DAT…" at bounding box center [534, 425] width 174 height 31
select select "[DATE]"
click at [447, 410] on select "Select Pickup date [DATE] [DATE] [DATE] [DATE] [DATE] [DATE] [DATE] [DATE] [DAT…" at bounding box center [534, 425] width 174 height 31
click at [724, 432] on select "Select pickup time 09:00 AM - 09:30 AM 09:30 AM - 10:00 AM 10:00 AM - 10:30 AM …" at bounding box center [714, 425] width 174 height 31
select select "15:00"
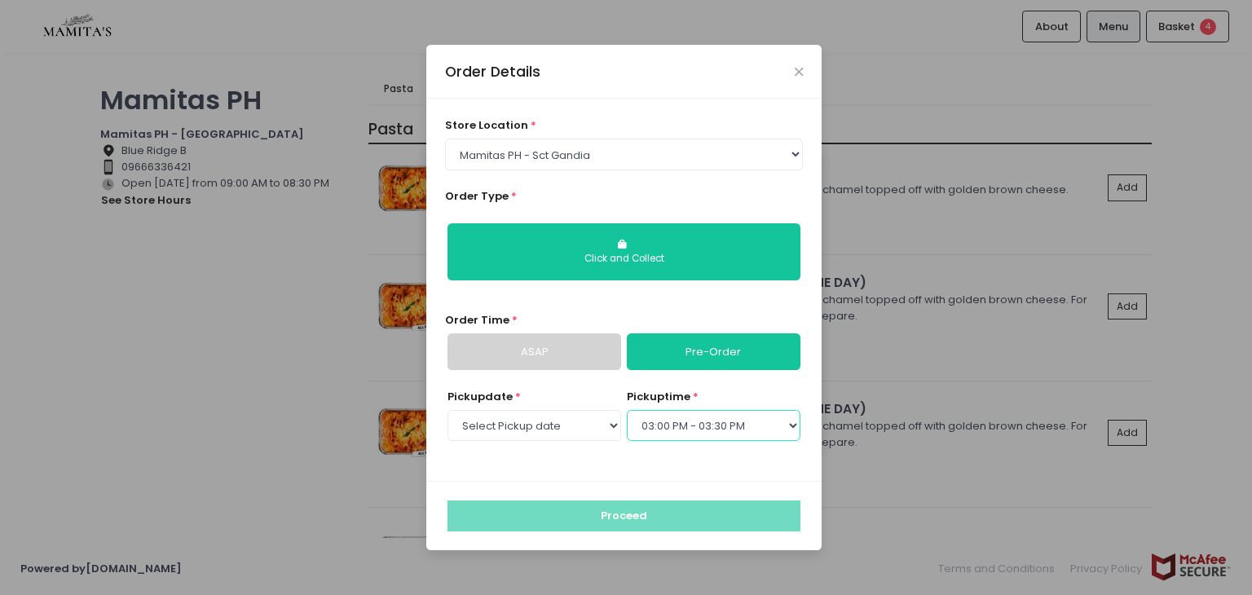
click at [627, 410] on select "Select pickup time 09:00 AM - 09:30 AM 09:30 AM - 10:00 AM 10:00 AM - 10:30 AM …" at bounding box center [714, 425] width 174 height 31
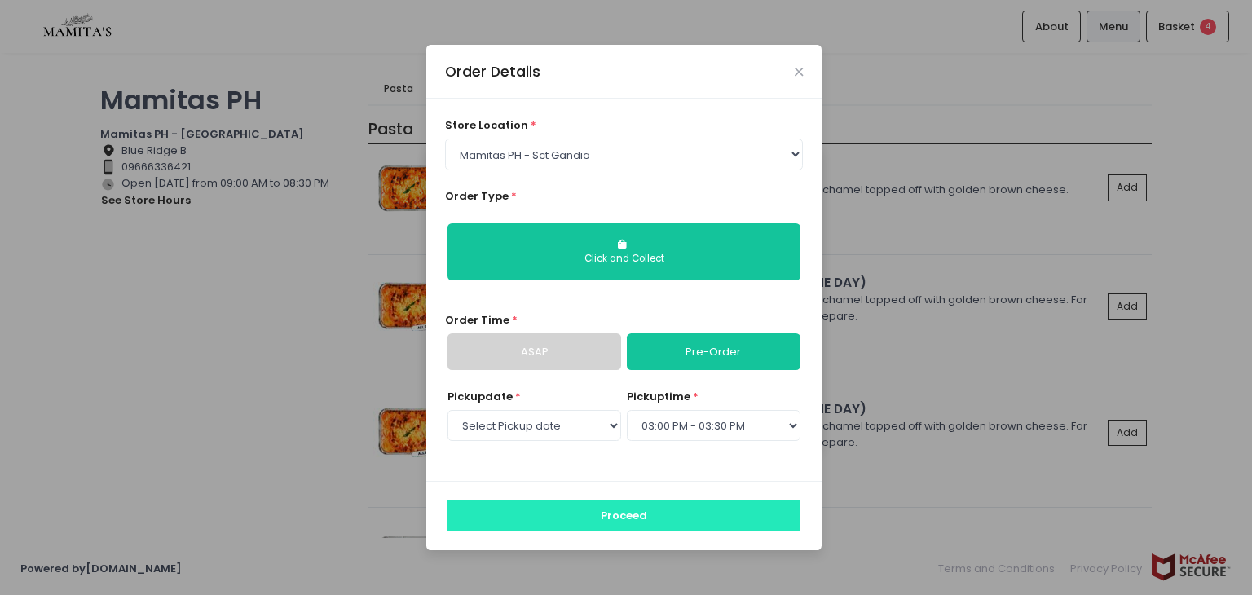
click at [597, 513] on button "Proceed" at bounding box center [623, 515] width 353 height 31
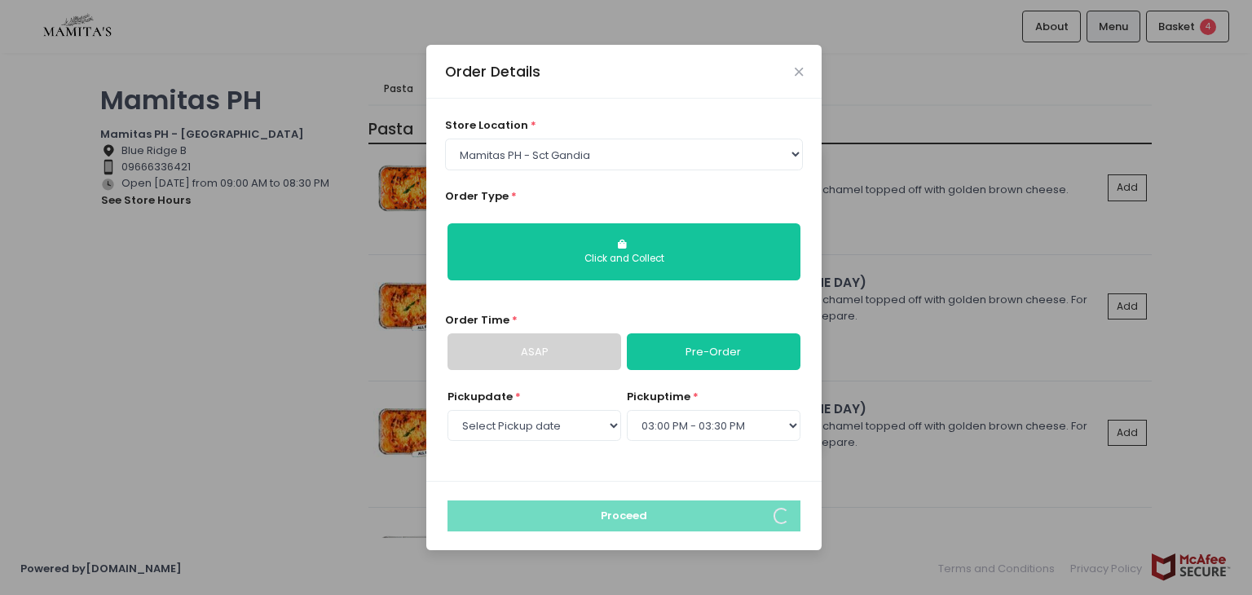
drag, startPoint x: 1212, startPoint y: 160, endPoint x: 1195, endPoint y: 108, distance: 54.1
click at [1195, 108] on div "Order Details store location * Select store location Mamitas PH - [GEOGRAPHIC_D…" at bounding box center [626, 297] width 1252 height 595
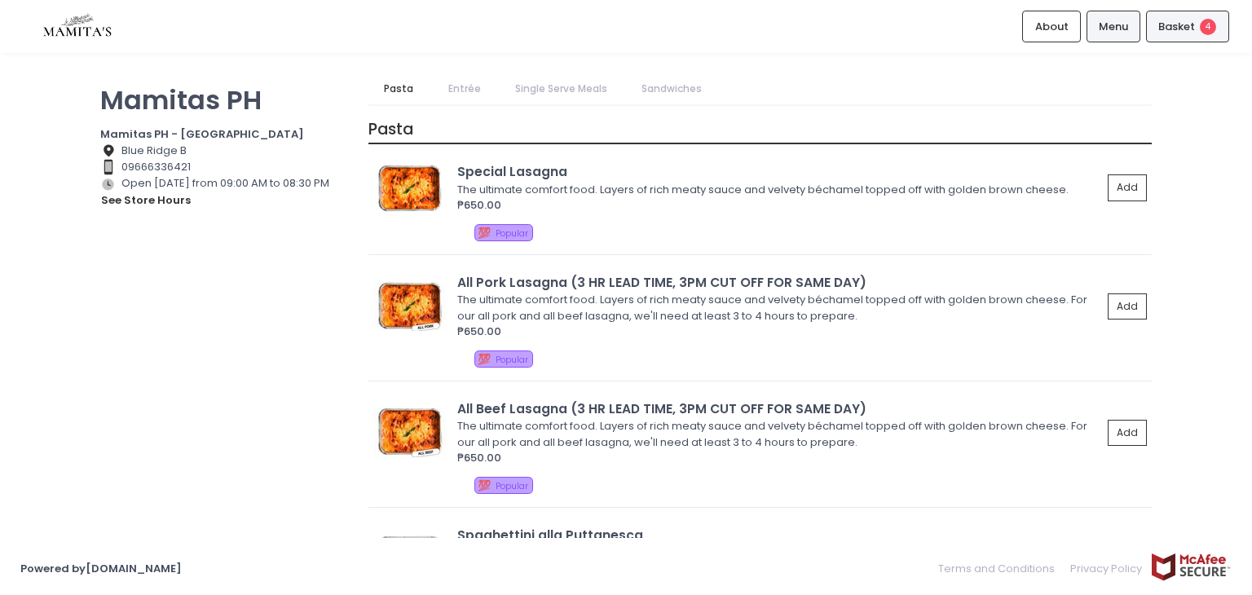
click at [1184, 30] on span "Basket" at bounding box center [1176, 27] width 37 height 16
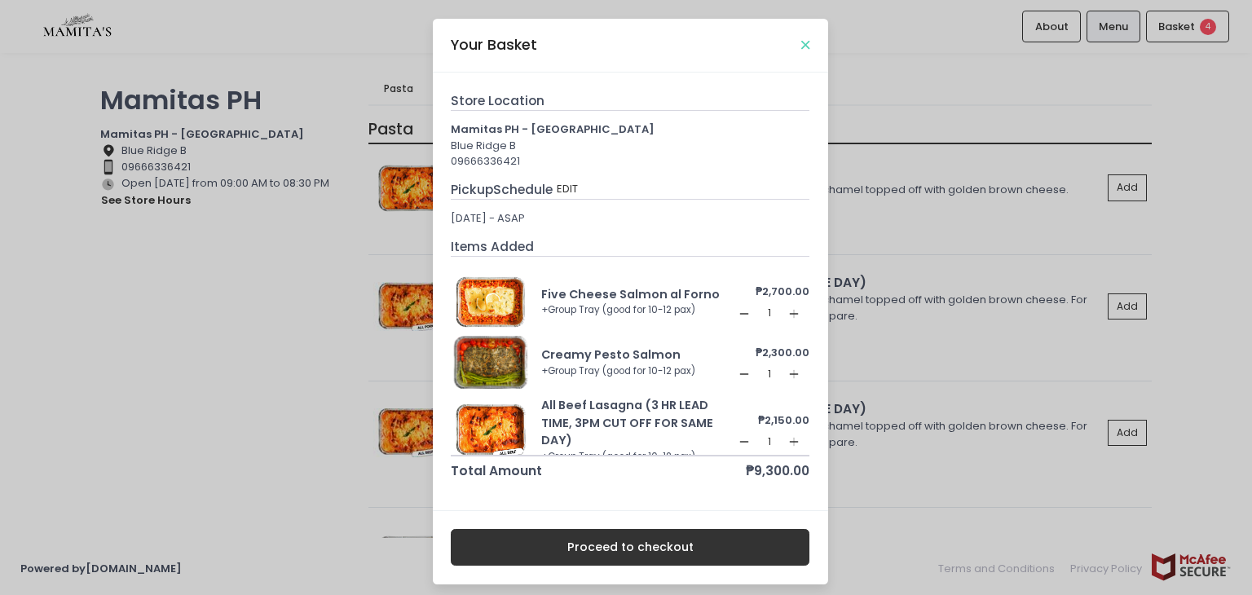
click at [801, 49] on icon "Close" at bounding box center [805, 45] width 8 height 12
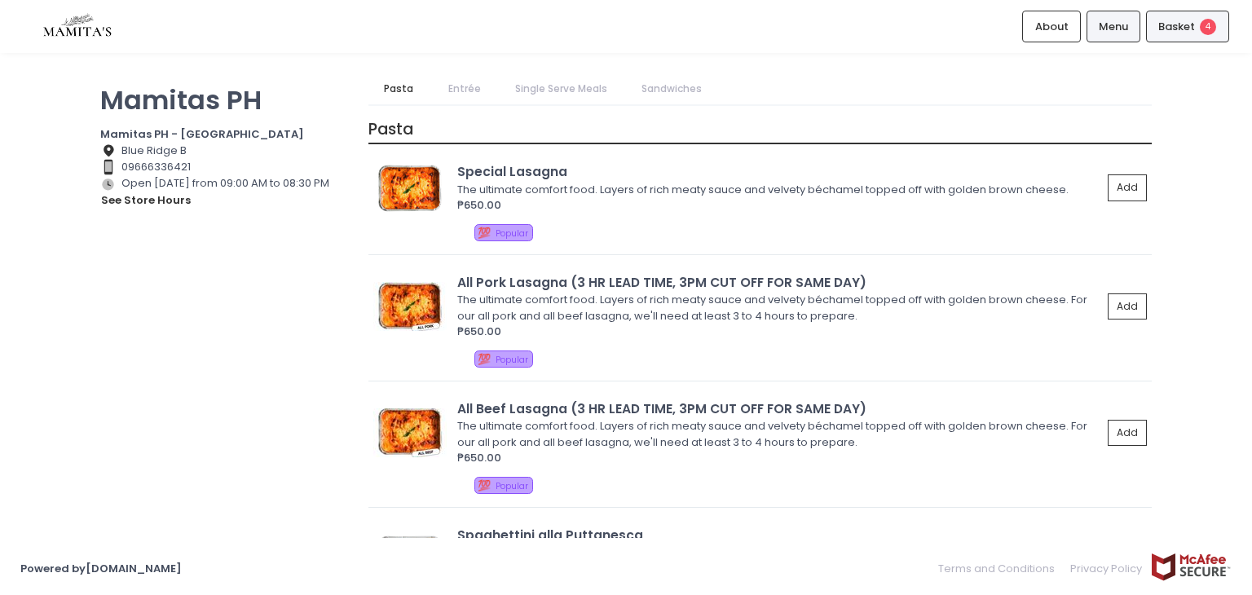
click at [1180, 21] on span "Basket" at bounding box center [1176, 27] width 37 height 16
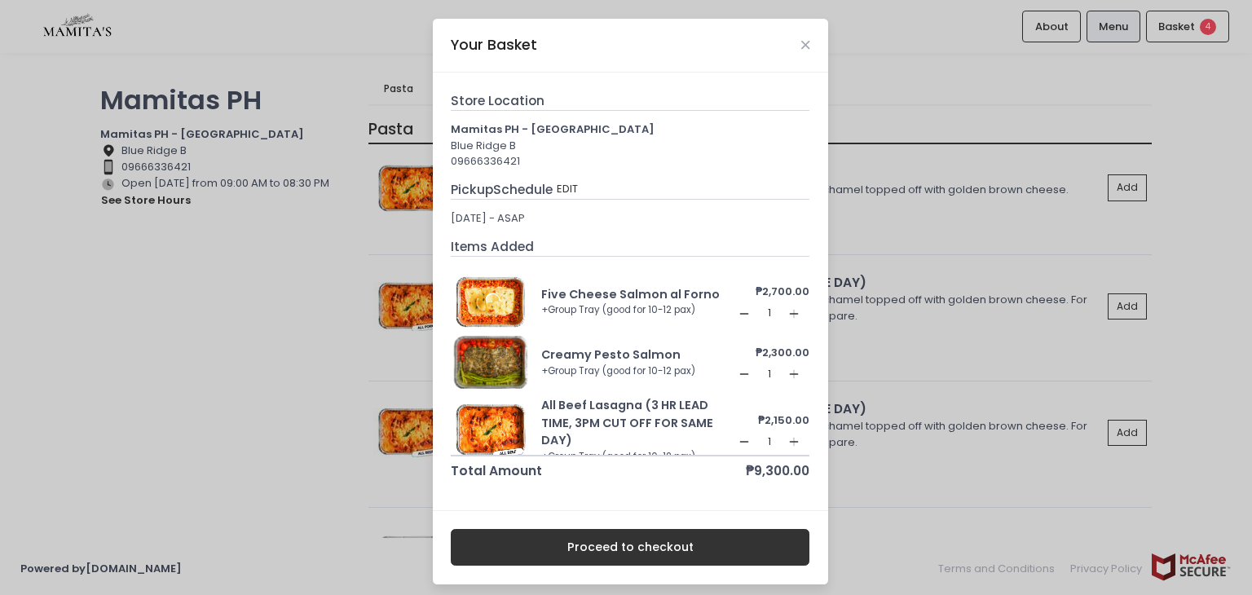
click at [673, 539] on button "Proceed to checkout" at bounding box center [630, 547] width 359 height 37
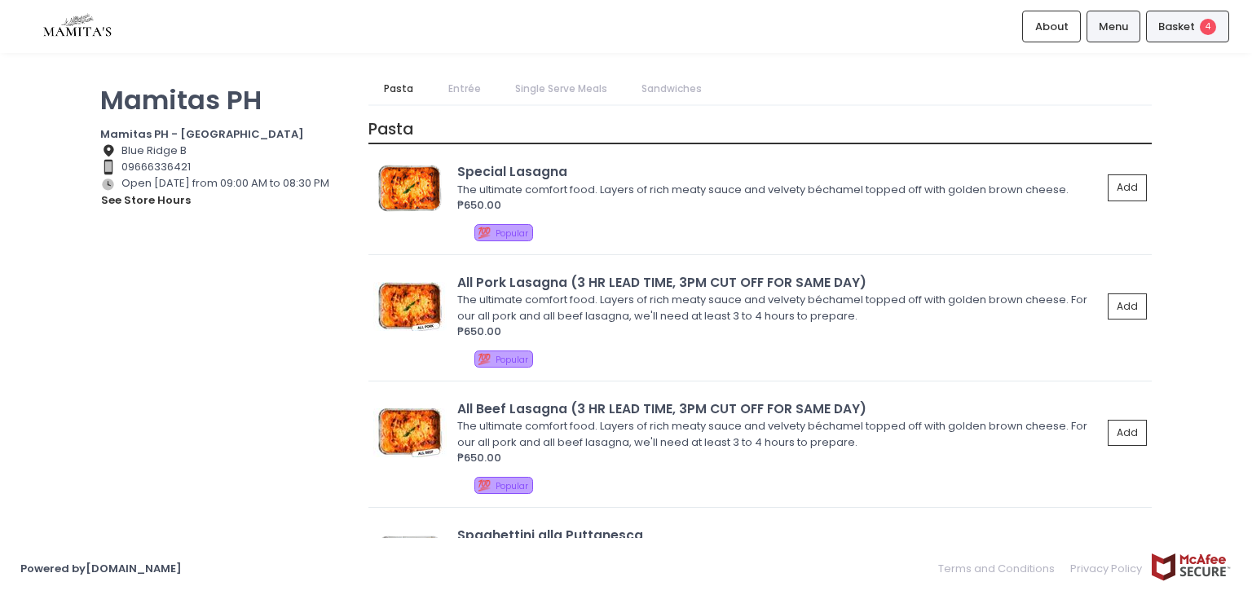
click at [1194, 28] on span "Basket" at bounding box center [1176, 27] width 37 height 16
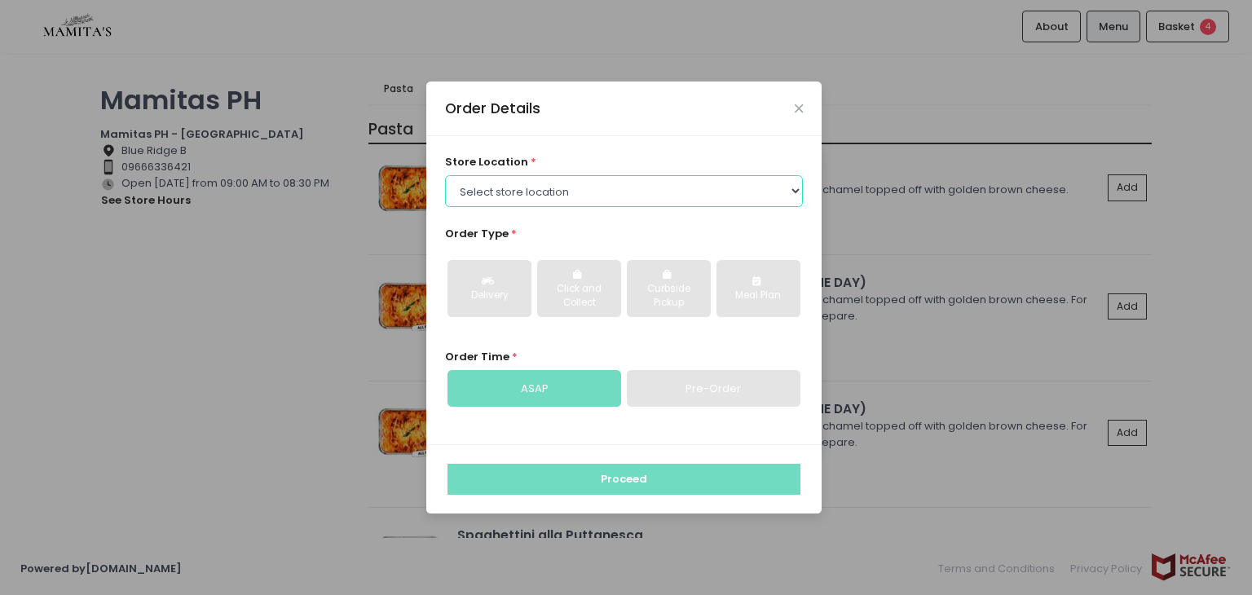
click at [535, 201] on select "Select store location Mamitas PH - [GEOGRAPHIC_DATA] Mamitas PH - [GEOGRAPHIC_D…" at bounding box center [624, 190] width 359 height 31
select select "6602978951b8268a02d72b28"
click at [445, 175] on select "Select store location Mamitas PH - [GEOGRAPHIC_DATA] Mamitas PH - [GEOGRAPHIC_D…" at bounding box center [624, 190] width 359 height 31
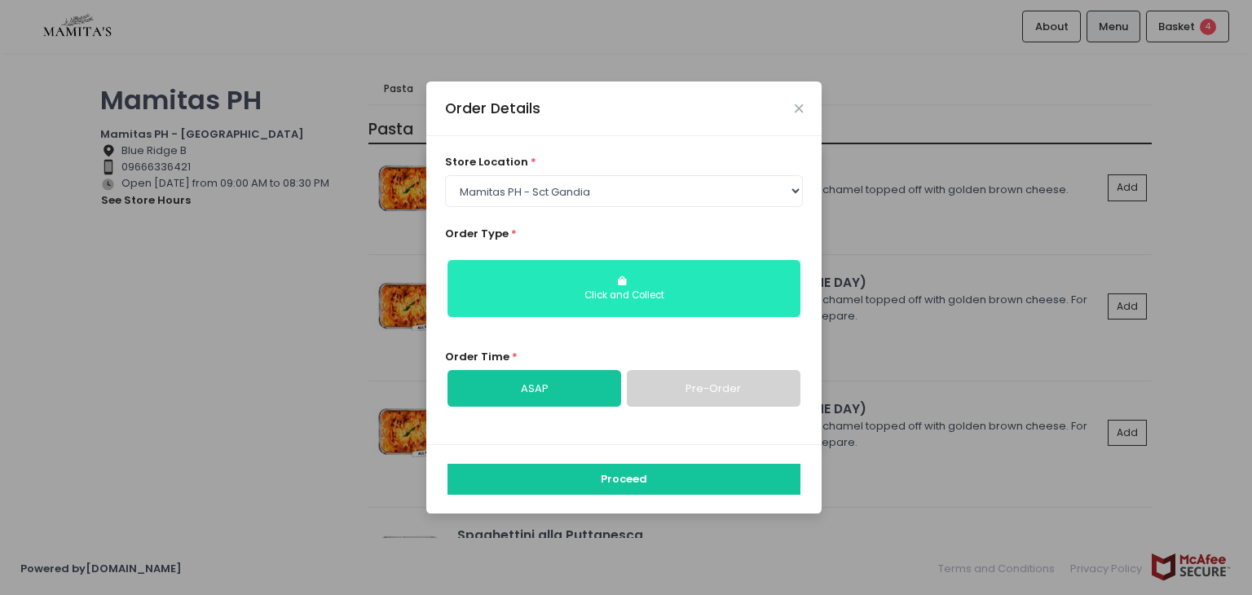
click at [664, 291] on div "Click and Collect" at bounding box center [624, 295] width 330 height 15
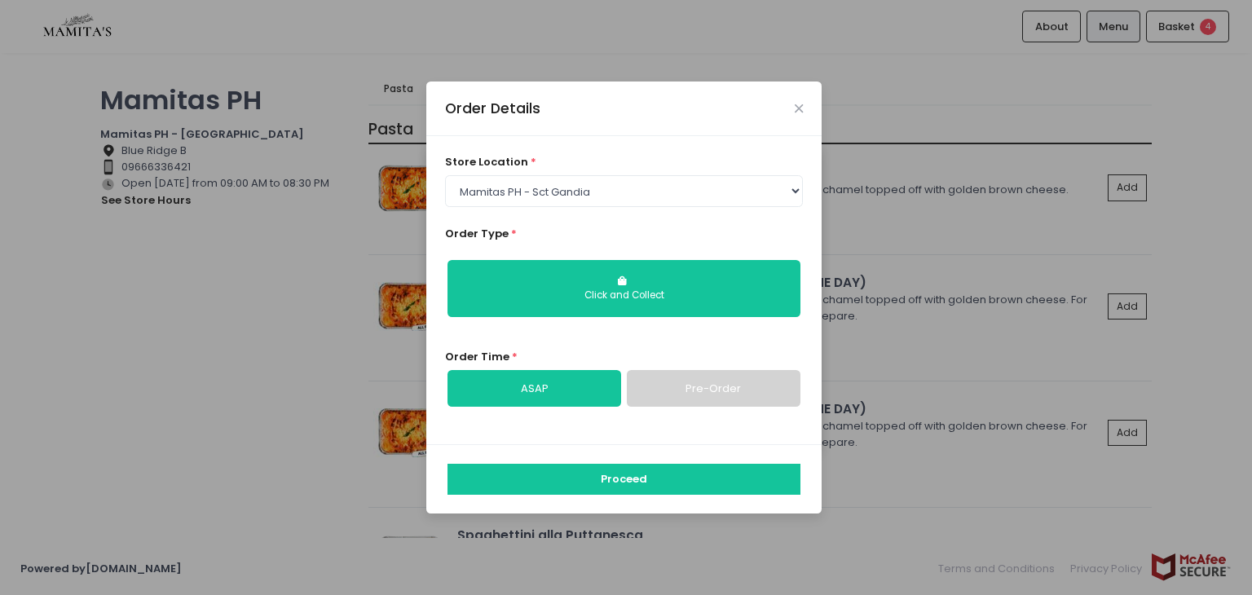
click at [671, 383] on link "Pre-Order" at bounding box center [714, 388] width 174 height 37
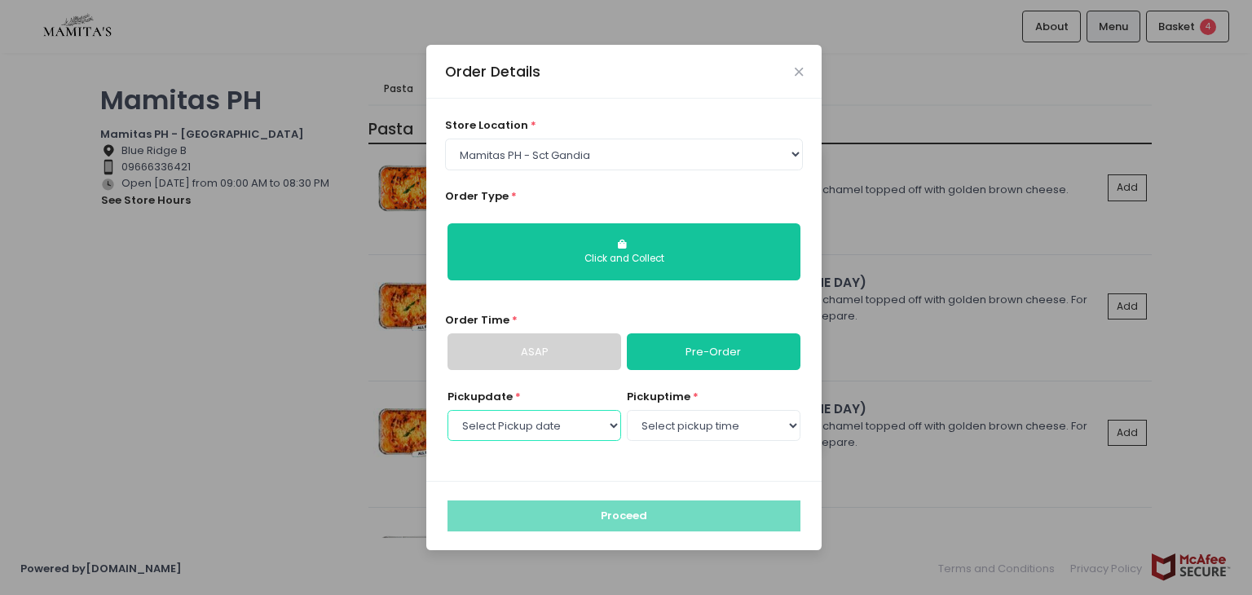
click at [557, 423] on select "Select Pickup date [DATE] [DATE] [DATE] [DATE] [DATE] [DATE] [DATE] [DATE] [DAT…" at bounding box center [534, 425] width 174 height 31
select select "[DATE]"
click at [447, 410] on select "Select Pickup date [DATE] [DATE] [DATE] [DATE] [DATE] [DATE] [DATE] [DATE] [DAT…" at bounding box center [534, 425] width 174 height 31
click at [705, 421] on select "Select pickup time 09:00 AM - 09:30 AM 09:30 AM - 10:00 AM 10:00 AM - 10:30 AM …" at bounding box center [714, 425] width 174 height 31
select select "15:00"
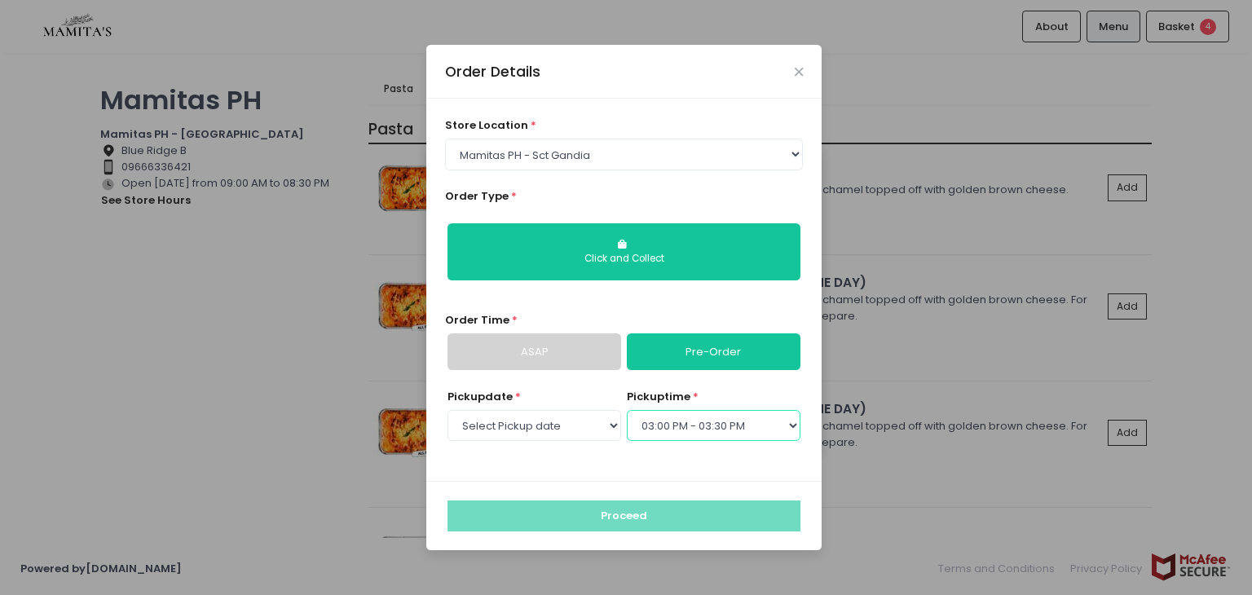
click at [627, 410] on select "Select pickup time 09:00 AM - 09:30 AM 09:30 AM - 10:00 AM 10:00 AM - 10:30 AM …" at bounding box center [714, 425] width 174 height 31
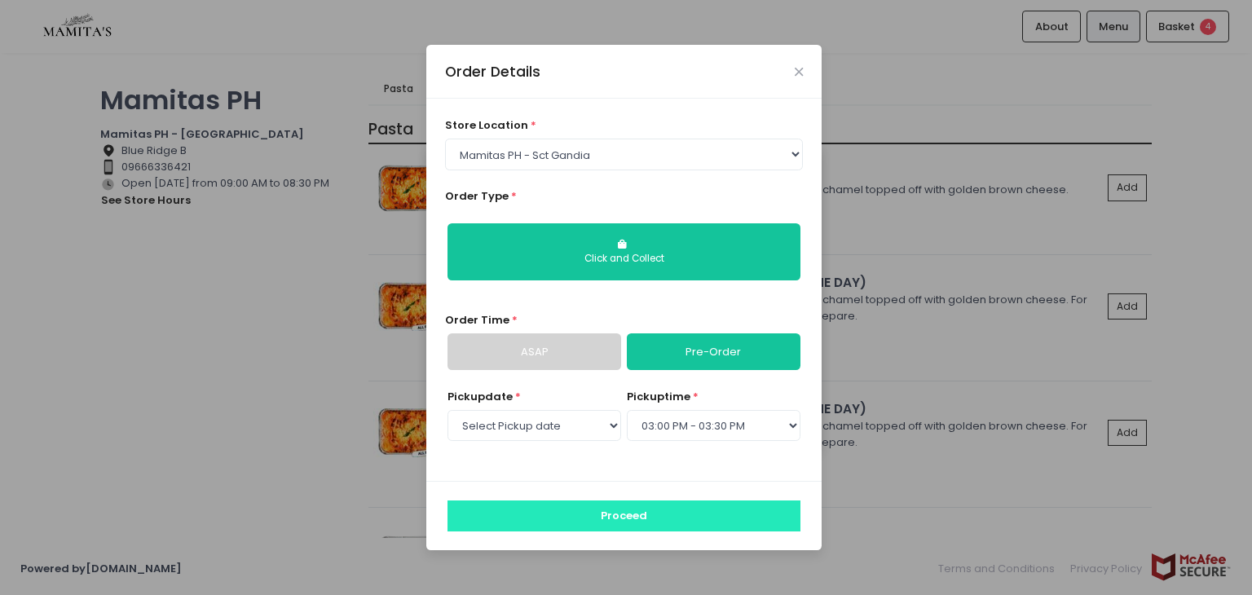
click at [655, 516] on button "Proceed" at bounding box center [623, 515] width 353 height 31
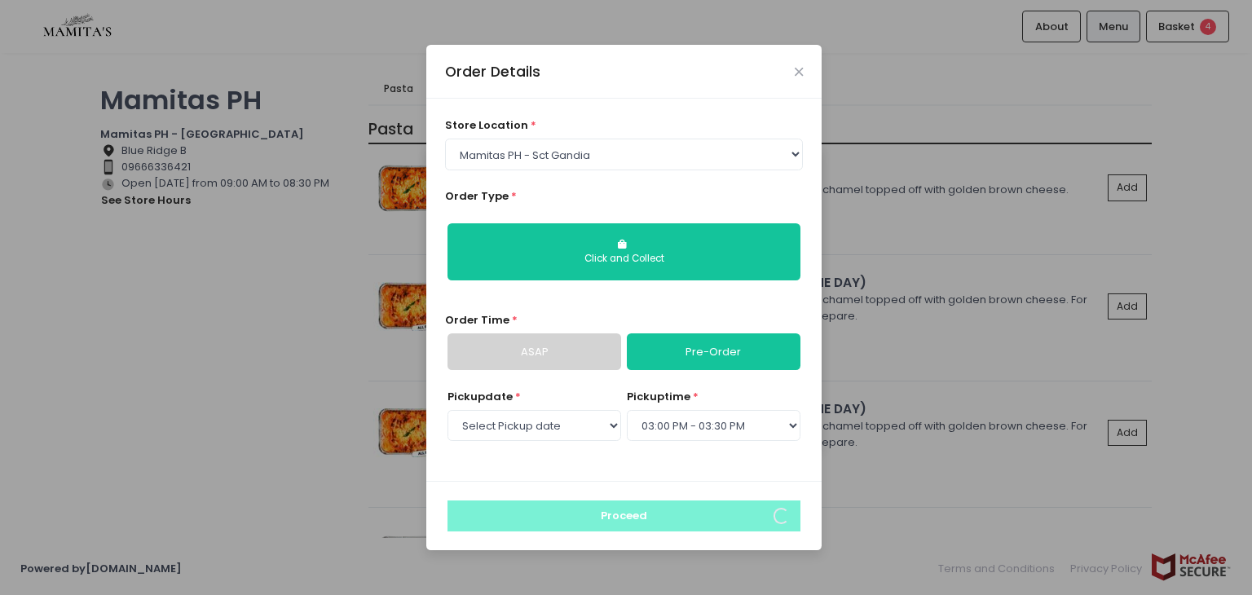
drag, startPoint x: 762, startPoint y: 474, endPoint x: 583, endPoint y: 515, distance: 183.8
click at [666, 477] on div "store location * Select store location Mamitas PH - [GEOGRAPHIC_DATA] Mamitas P…" at bounding box center [623, 290] width 395 height 382
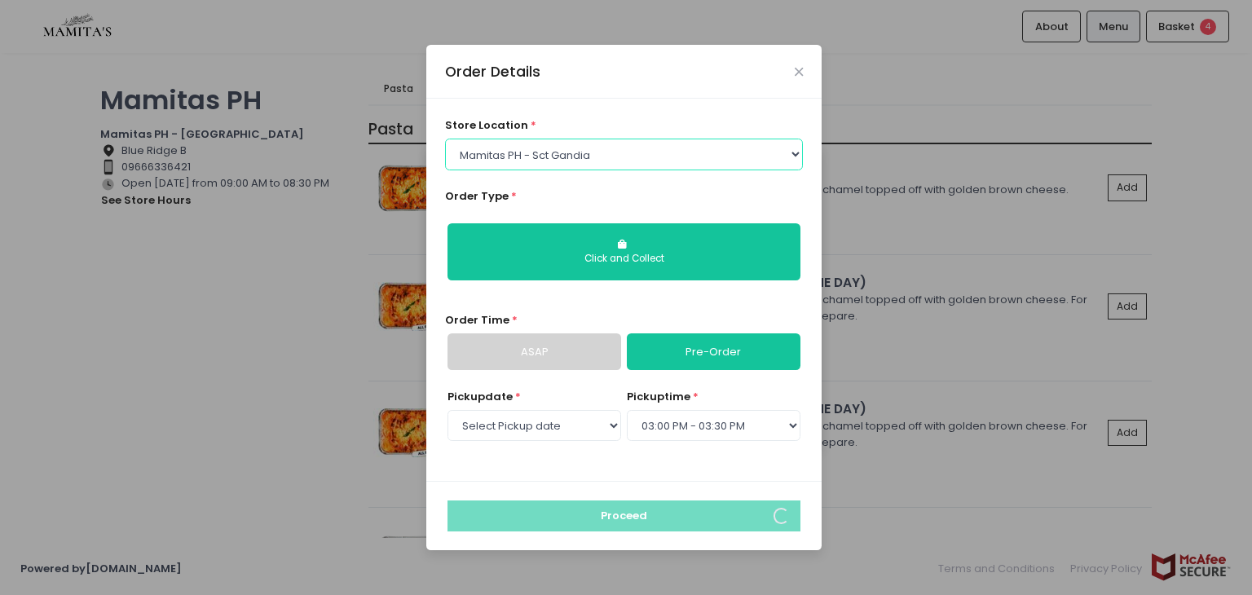
click at [650, 156] on select "Select store location Mamitas PH - [GEOGRAPHIC_DATA] Mamitas PH - [GEOGRAPHIC_D…" at bounding box center [624, 154] width 359 height 31
click at [681, 114] on div "store location * Select store location Mamitas PH - [GEOGRAPHIC_DATA] Mamitas P…" at bounding box center [623, 290] width 395 height 382
click at [712, 350] on link "Pre-Order" at bounding box center [714, 351] width 174 height 37
click at [555, 425] on select "Select Pickup date [DATE] [DATE] [DATE] [DATE] [DATE] [DATE] [DATE] [DATE] [DAT…" at bounding box center [534, 425] width 174 height 31
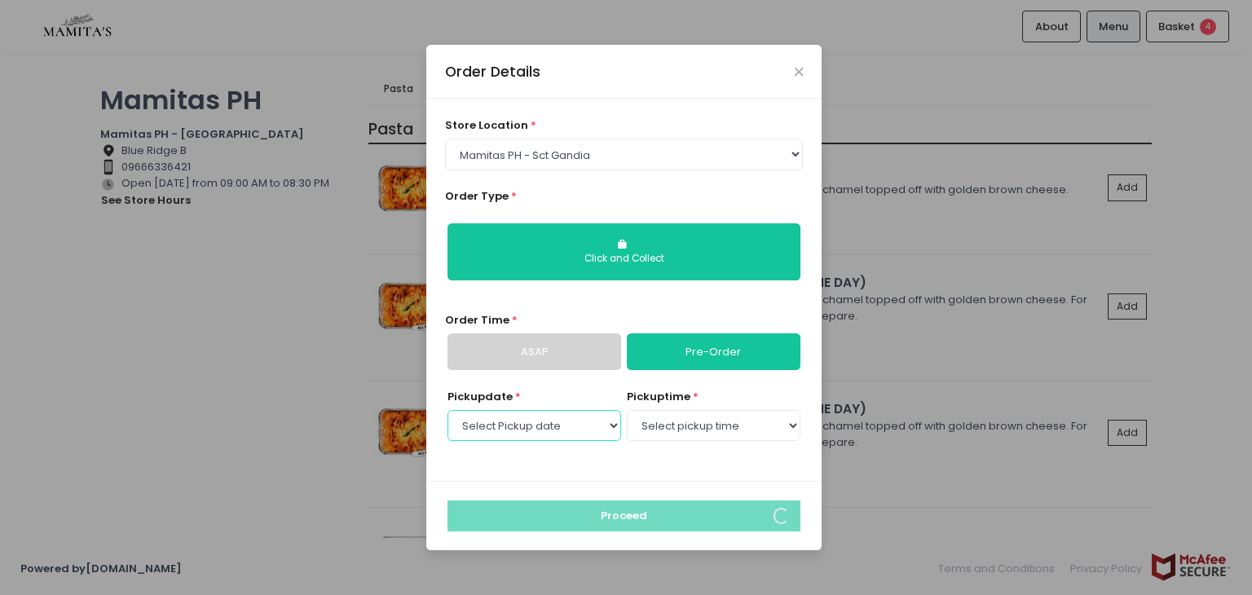
click at [447, 410] on select "Select Pickup date [DATE] [DATE] [DATE] [DATE] [DATE] [DATE] [DATE] [DATE] [DAT…" at bounding box center [534, 425] width 174 height 31
click at [737, 431] on select "Select pickup time 09:00 AM - 09:30 AM 09:30 AM - 10:00 AM 10:00 AM - 10:30 AM …" at bounding box center [714, 425] width 174 height 31
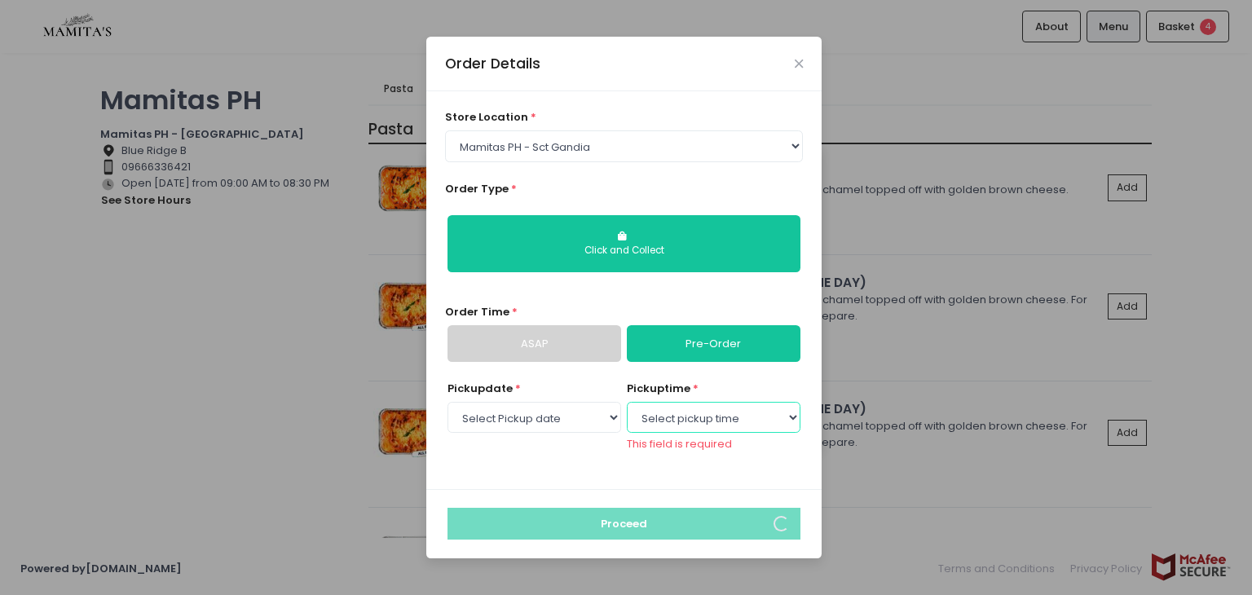
select select "15:00"
click at [627, 409] on select "Select pickup time 09:00 AM - 09:30 AM 09:30 AM - 10:00 AM 10:00 AM - 10:30 AM …" at bounding box center [714, 417] width 174 height 31
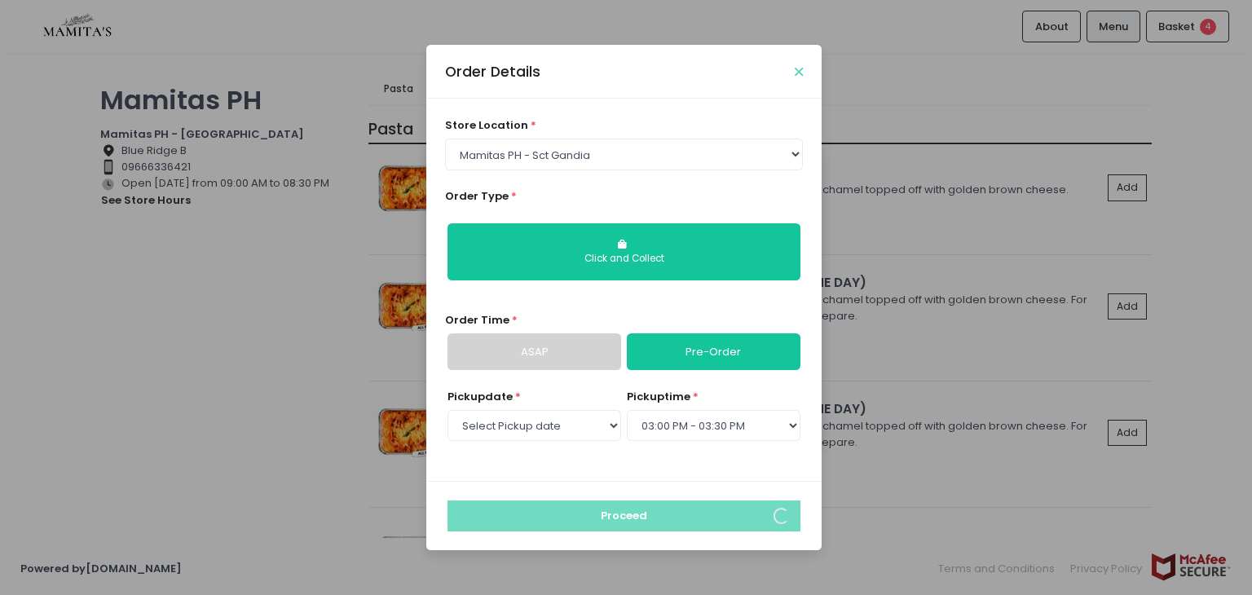
click at [794, 73] on icon "Close" at bounding box center [798, 72] width 8 height 12
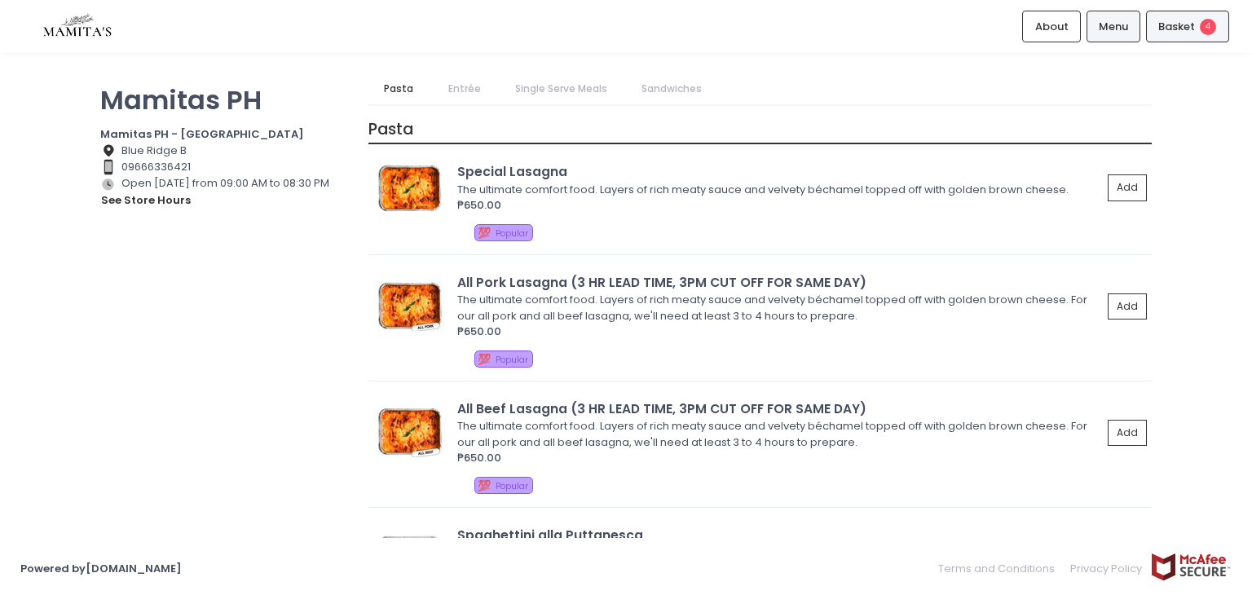
click at [1191, 23] on span "Basket" at bounding box center [1176, 27] width 37 height 16
